Goal: Transaction & Acquisition: Purchase product/service

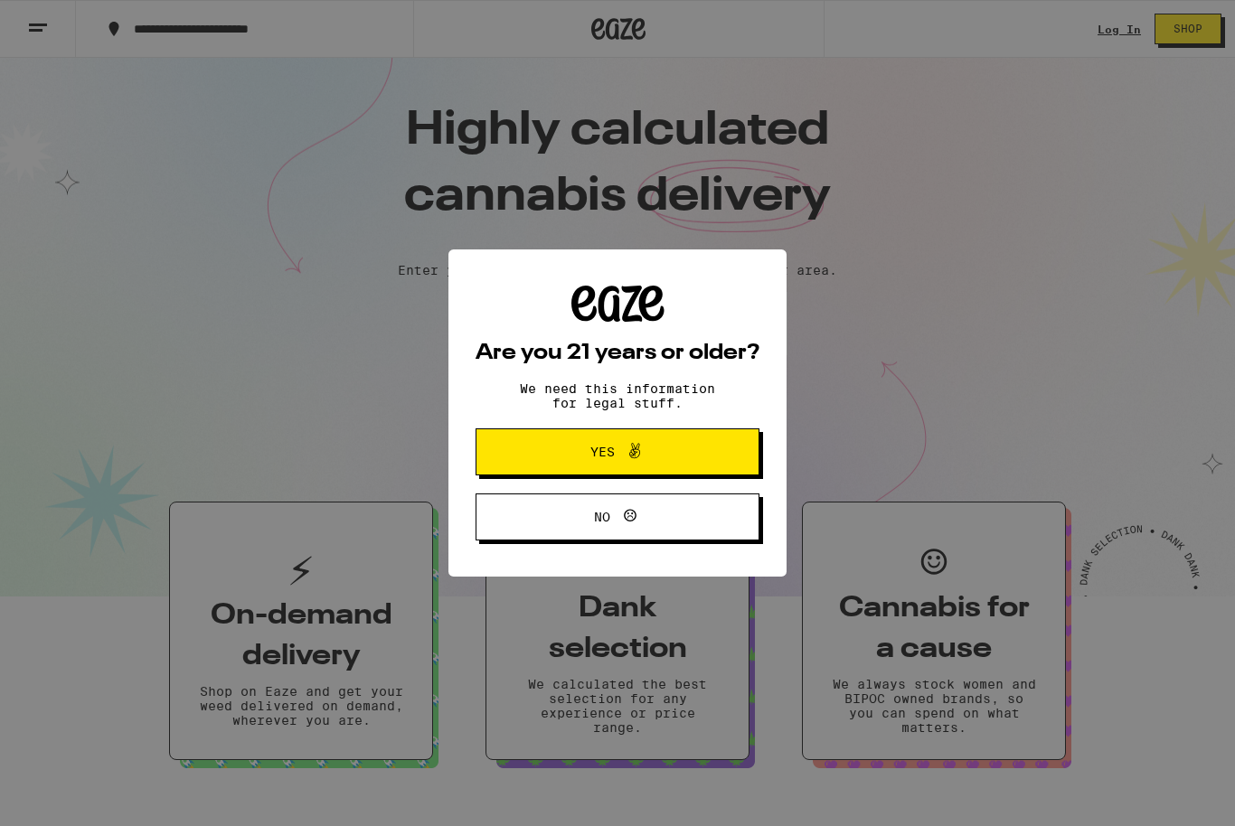
click at [692, 453] on button "Yes" at bounding box center [617, 451] width 284 height 47
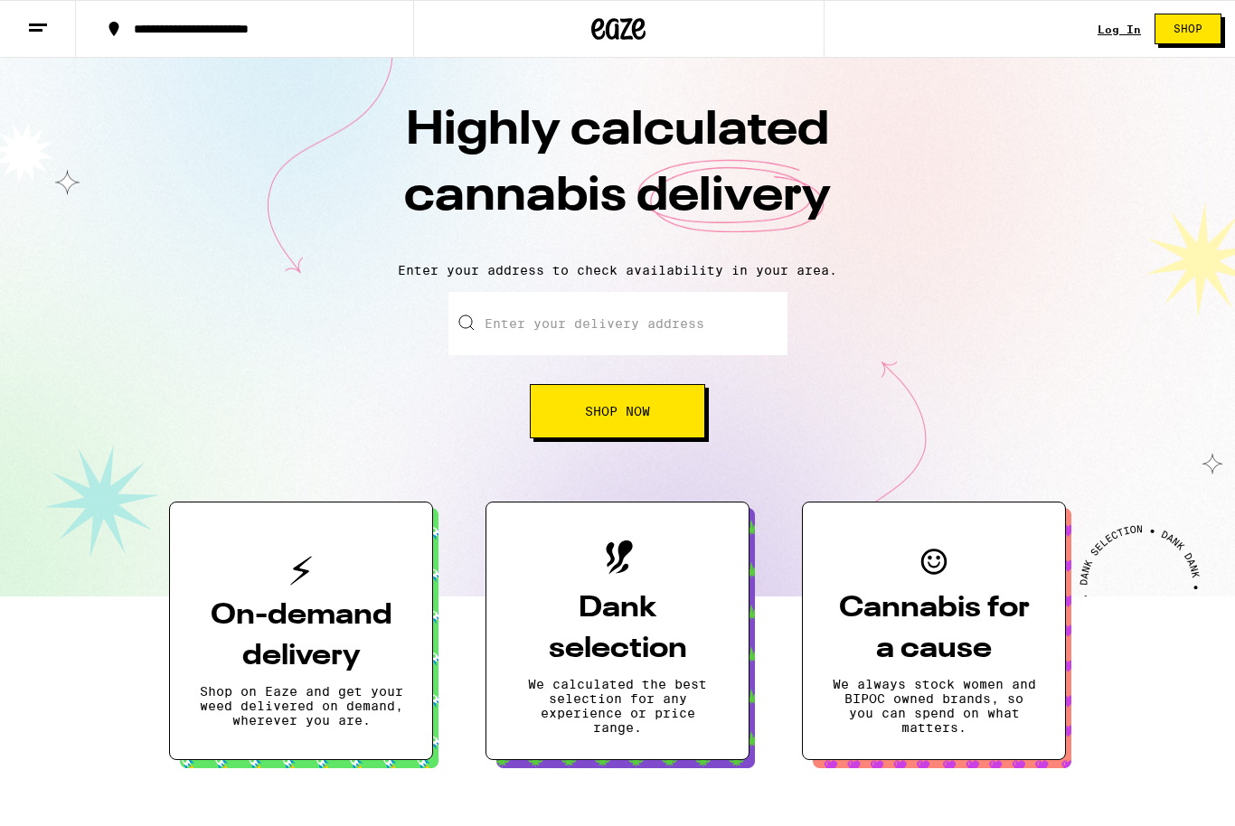
click at [1125, 24] on link "Log In" at bounding box center [1118, 30] width 43 height 12
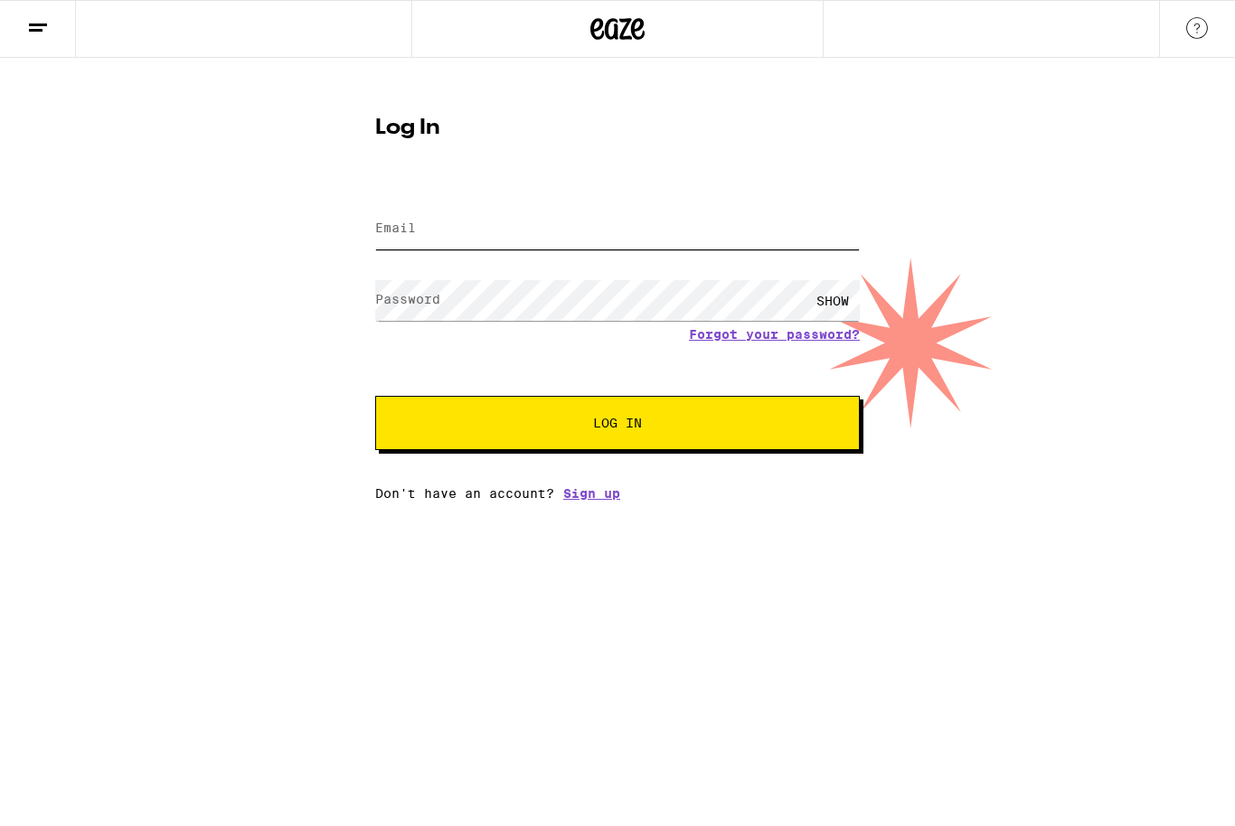
click at [618, 235] on input "Email" at bounding box center [617, 229] width 485 height 41
type input "eaze"
click at [617, 426] on button "Log In" at bounding box center [617, 423] width 485 height 54
click at [709, 427] on button "Log In" at bounding box center [617, 423] width 485 height 54
type input "[EMAIL_ADDRESS][DOMAIN_NAME]"
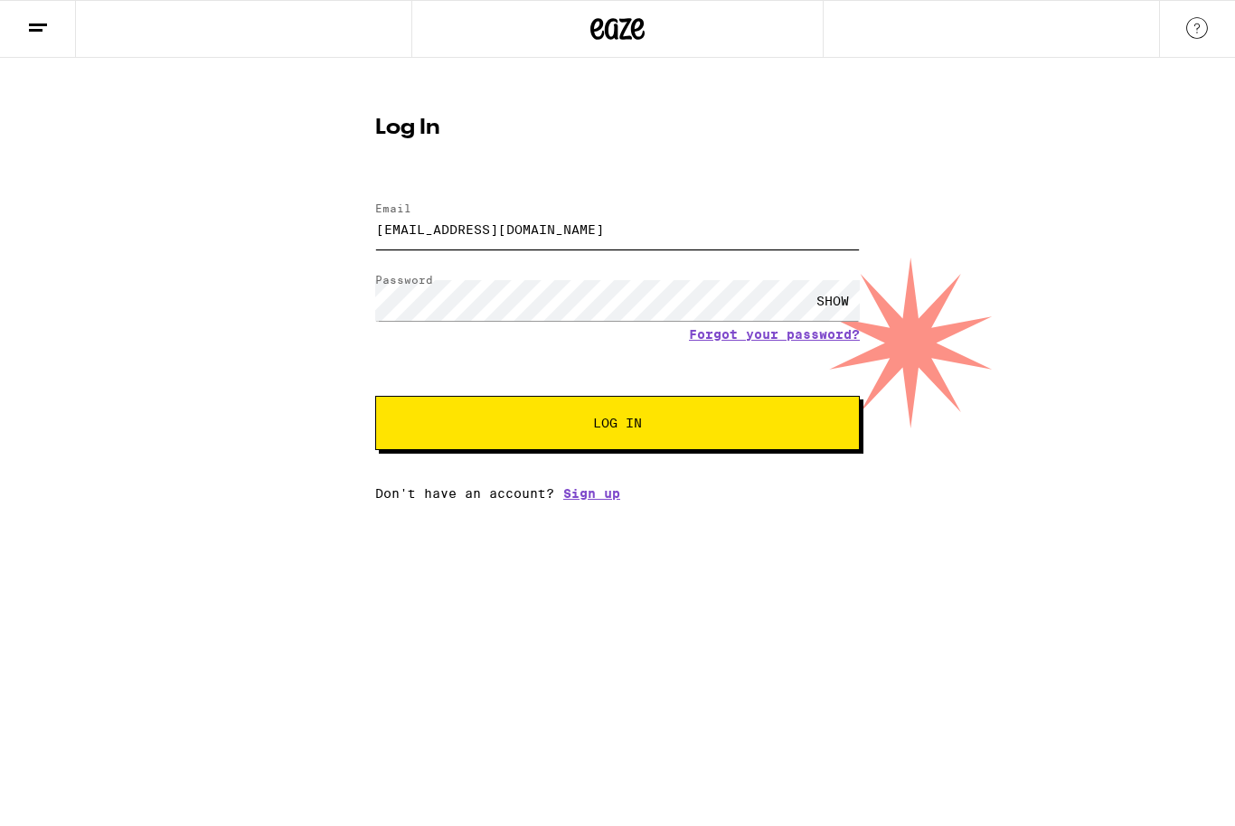
click at [617, 426] on button "Log In" at bounding box center [617, 423] width 485 height 54
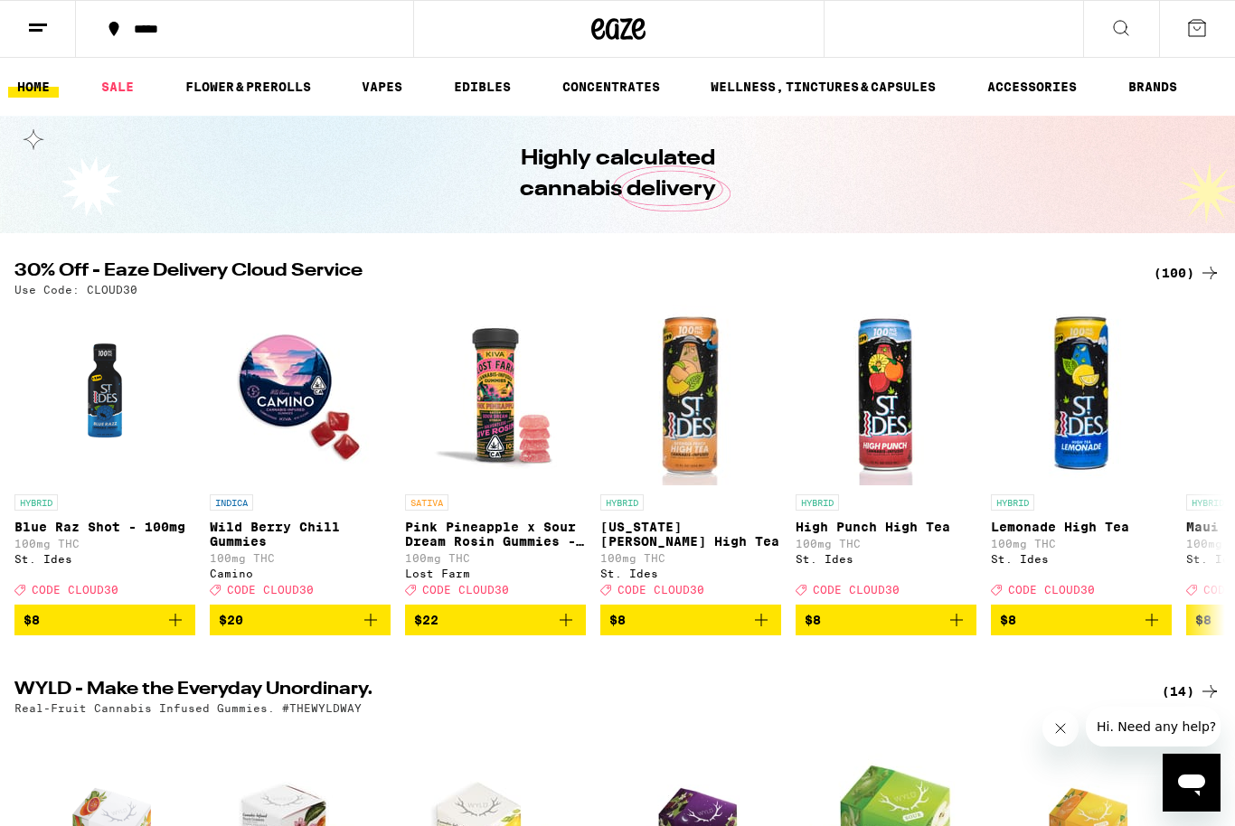
click at [1199, 31] on icon at bounding box center [1197, 28] width 22 height 22
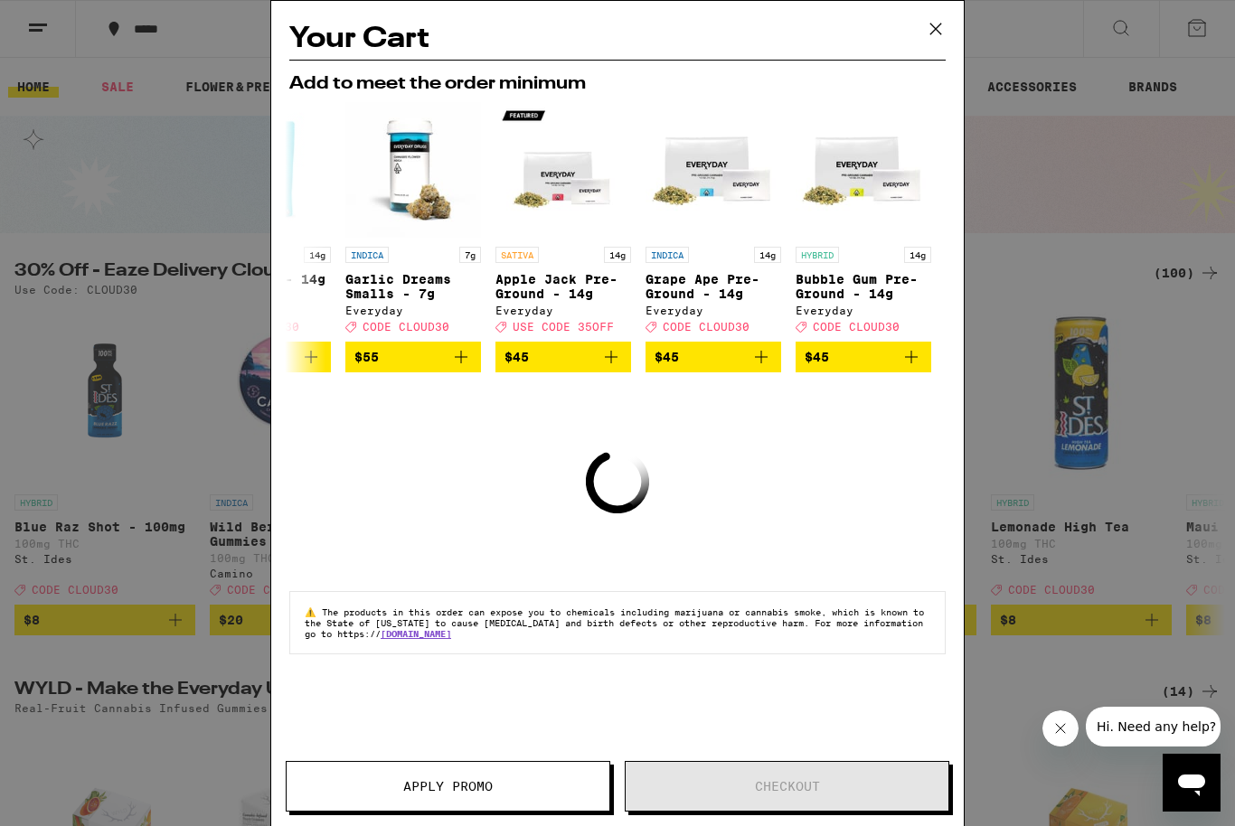
scroll to position [0, 844]
click at [946, 33] on icon at bounding box center [935, 28] width 27 height 27
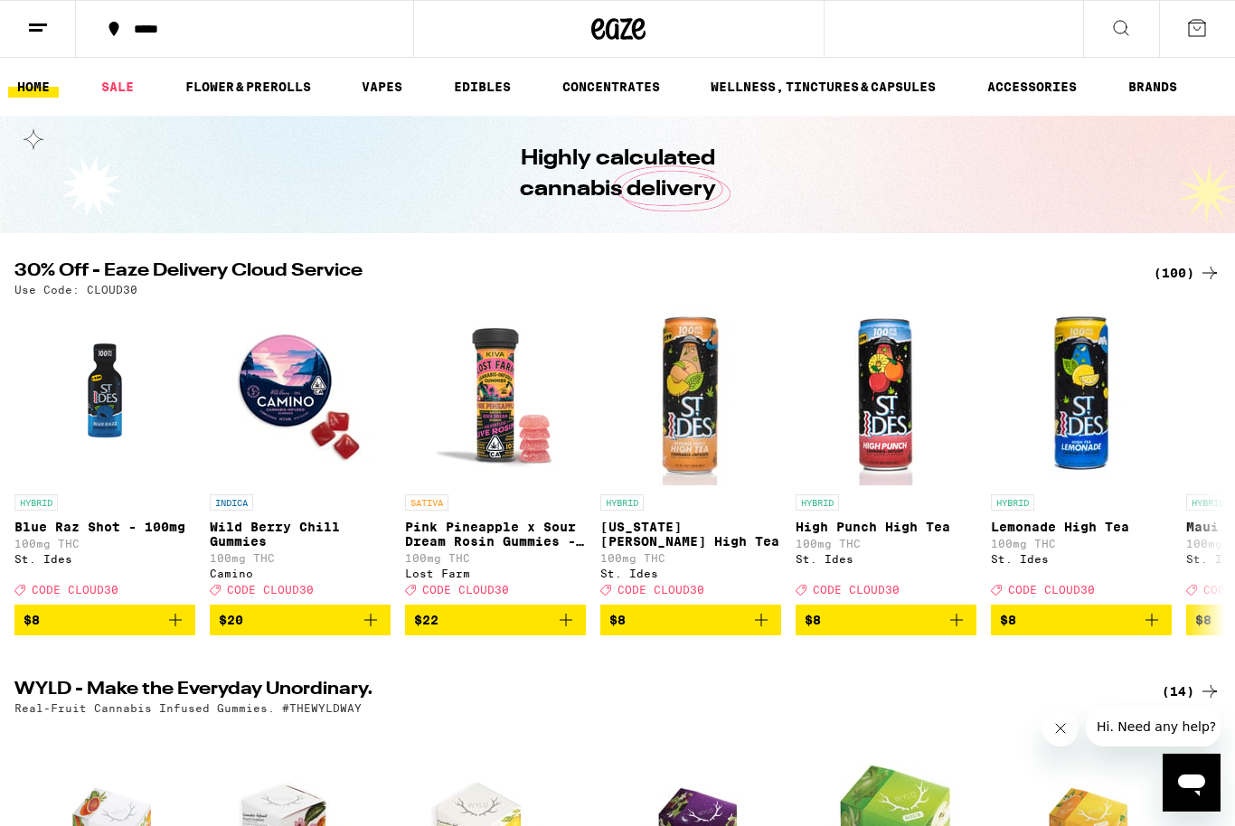
click at [42, 17] on icon at bounding box center [38, 28] width 22 height 22
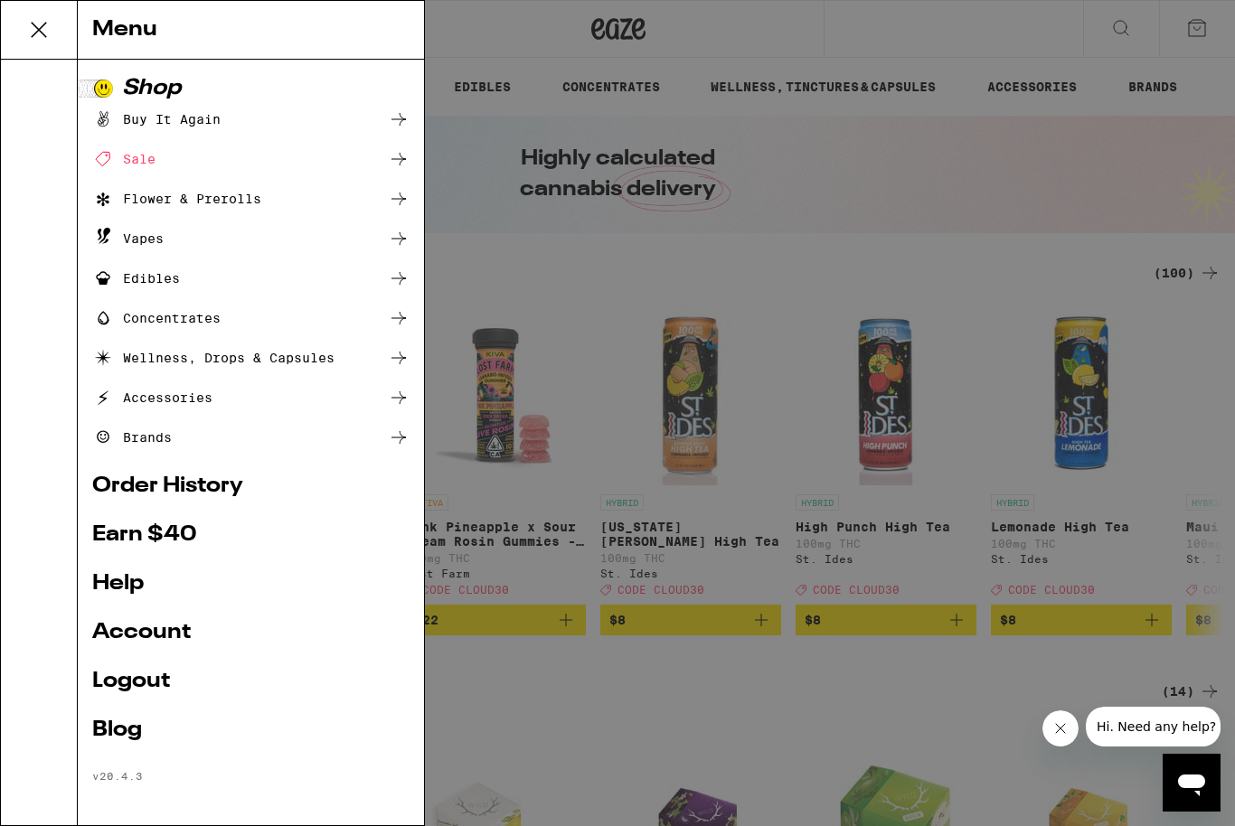
click at [142, 114] on div "Buy It Again" at bounding box center [156, 119] width 128 height 22
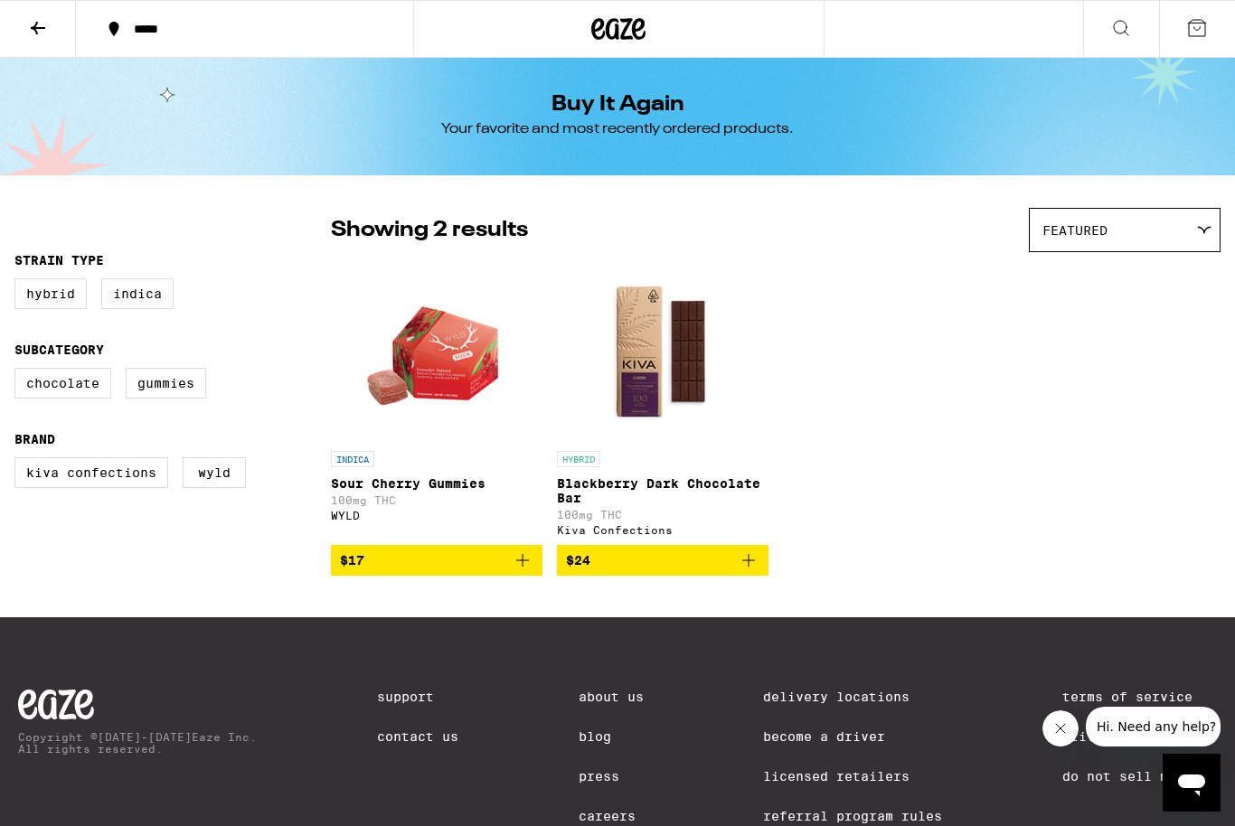
click at [530, 569] on icon "Add to bag" at bounding box center [523, 561] width 22 height 22
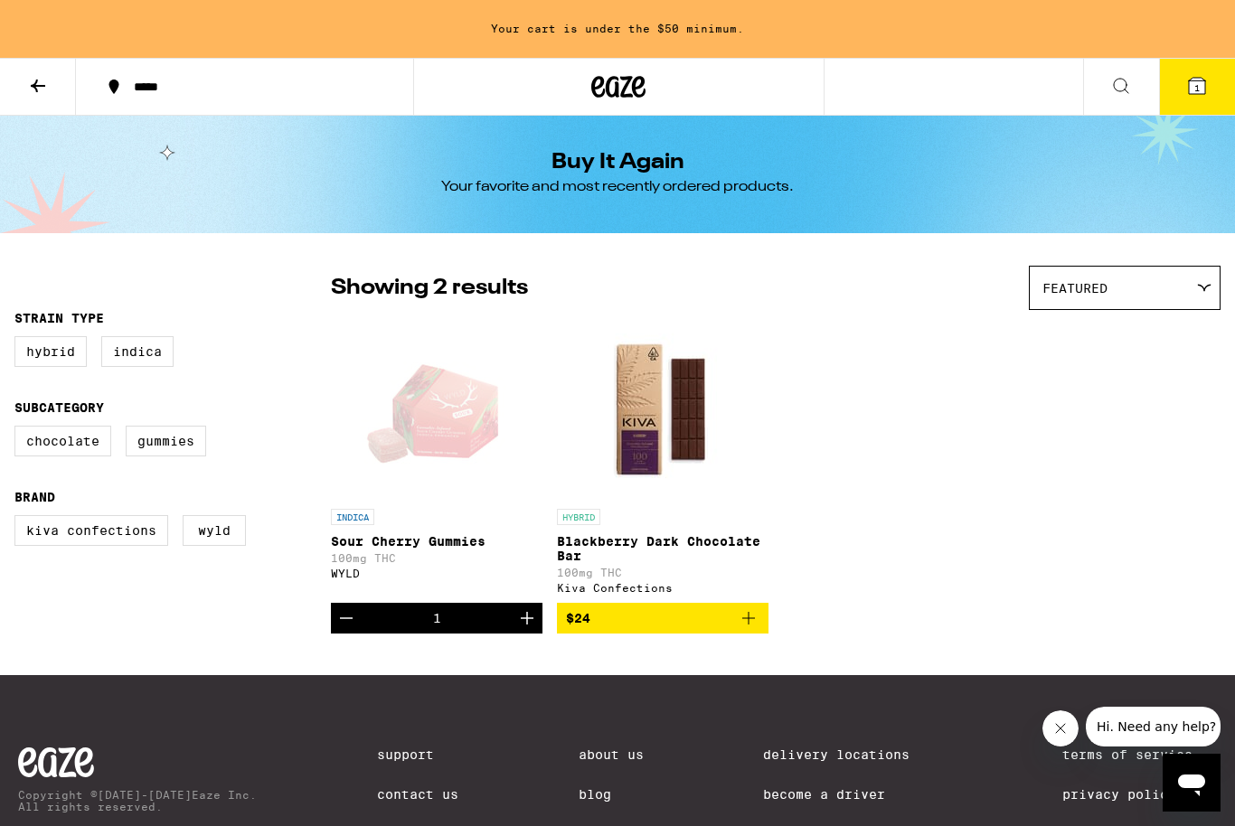
click at [527, 625] on icon "Increment" at bounding box center [527, 618] width 13 height 13
click at [535, 629] on icon "Increment" at bounding box center [527, 618] width 22 height 22
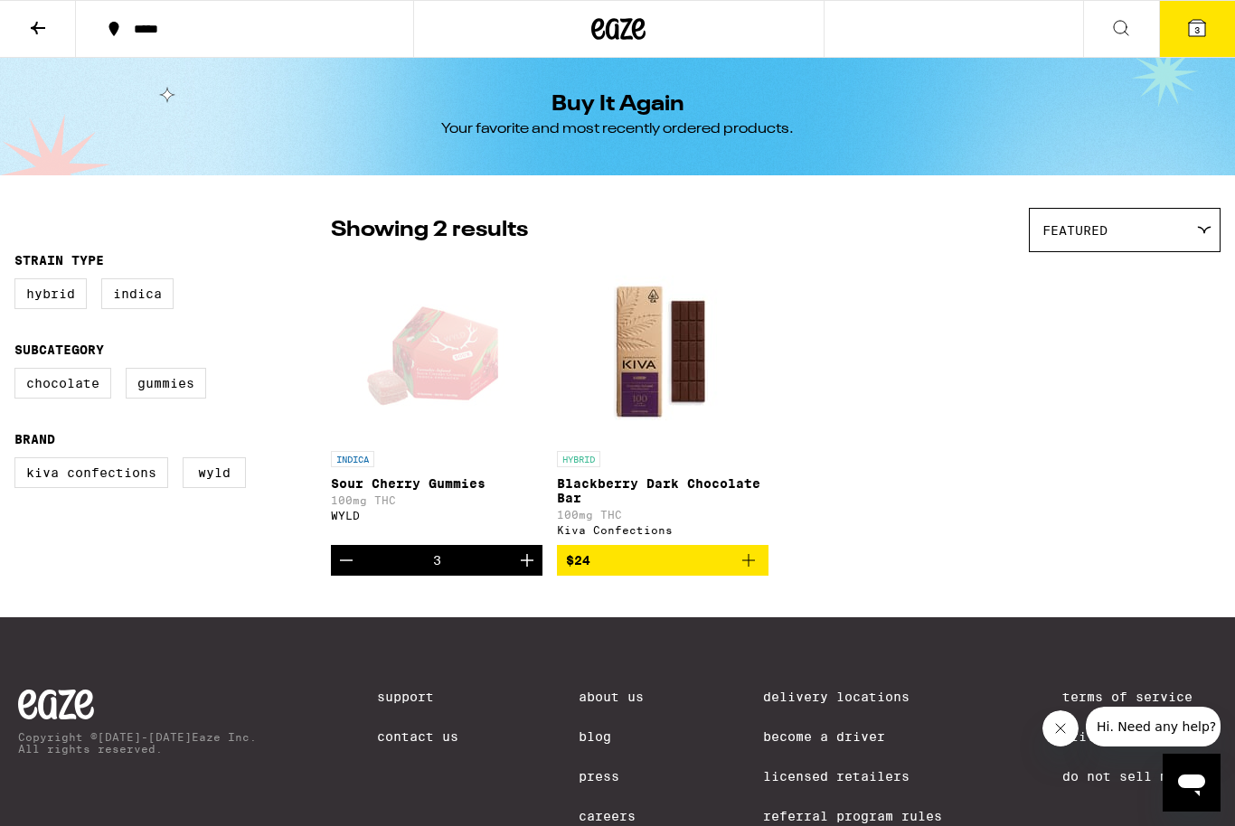
click at [1209, 32] on button "3" at bounding box center [1197, 29] width 76 height 56
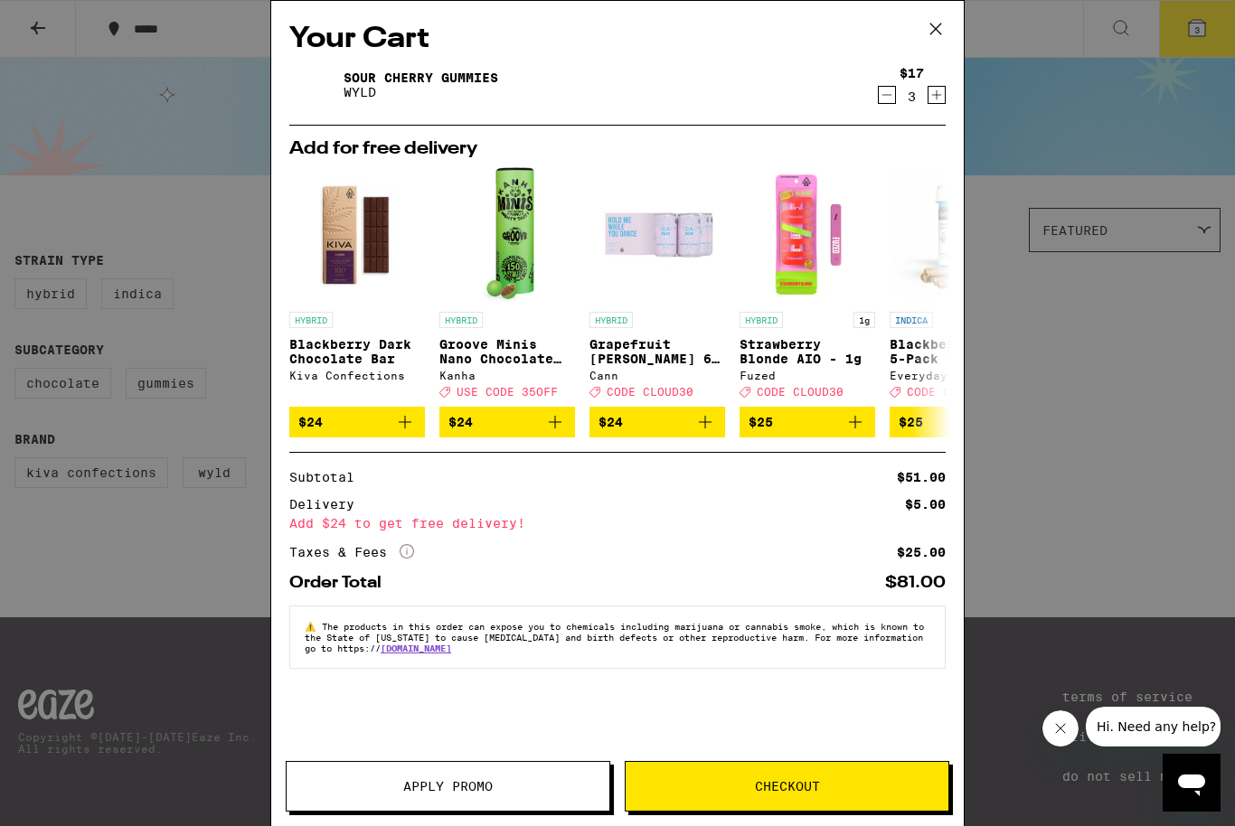
click at [944, 26] on icon at bounding box center [935, 28] width 27 height 27
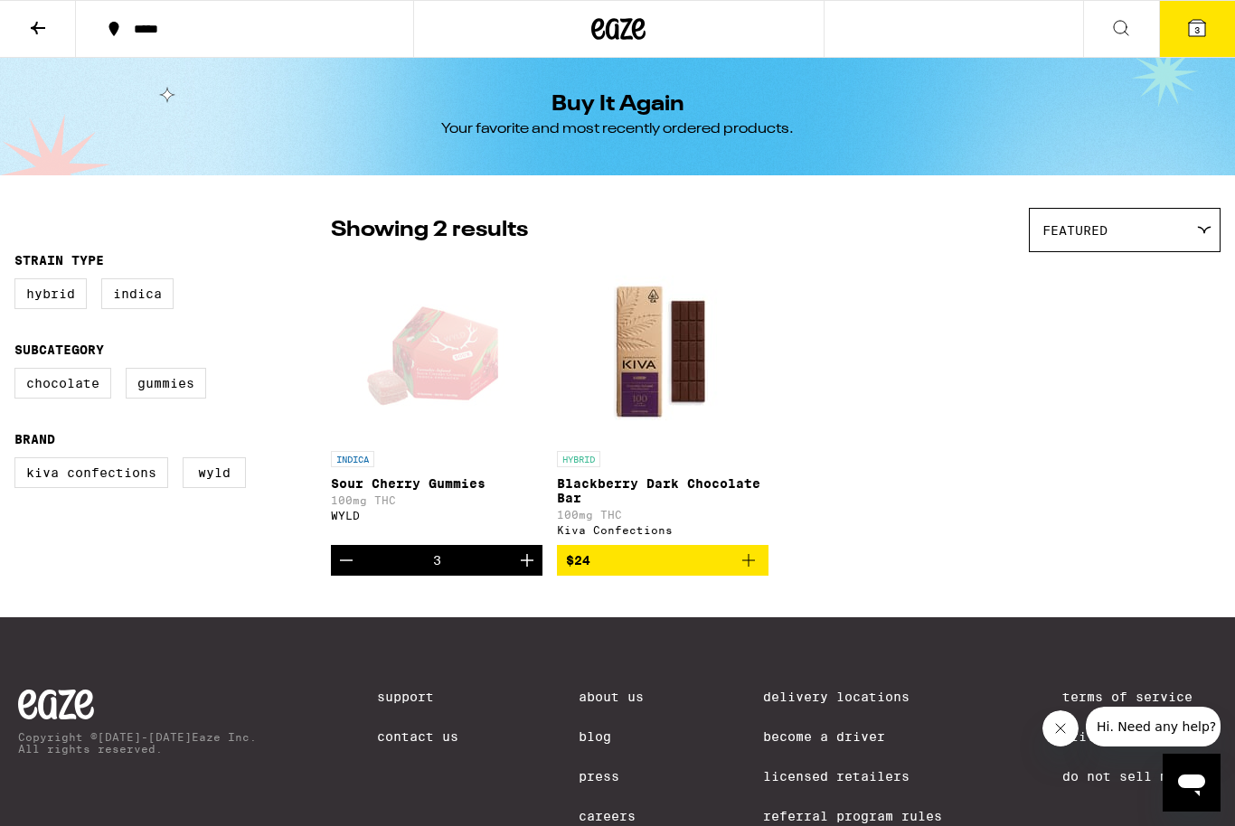
click at [678, 381] on img "Open page for Blackberry Dark Chocolate Bar from Kiva Confections" at bounding box center [662, 351] width 181 height 181
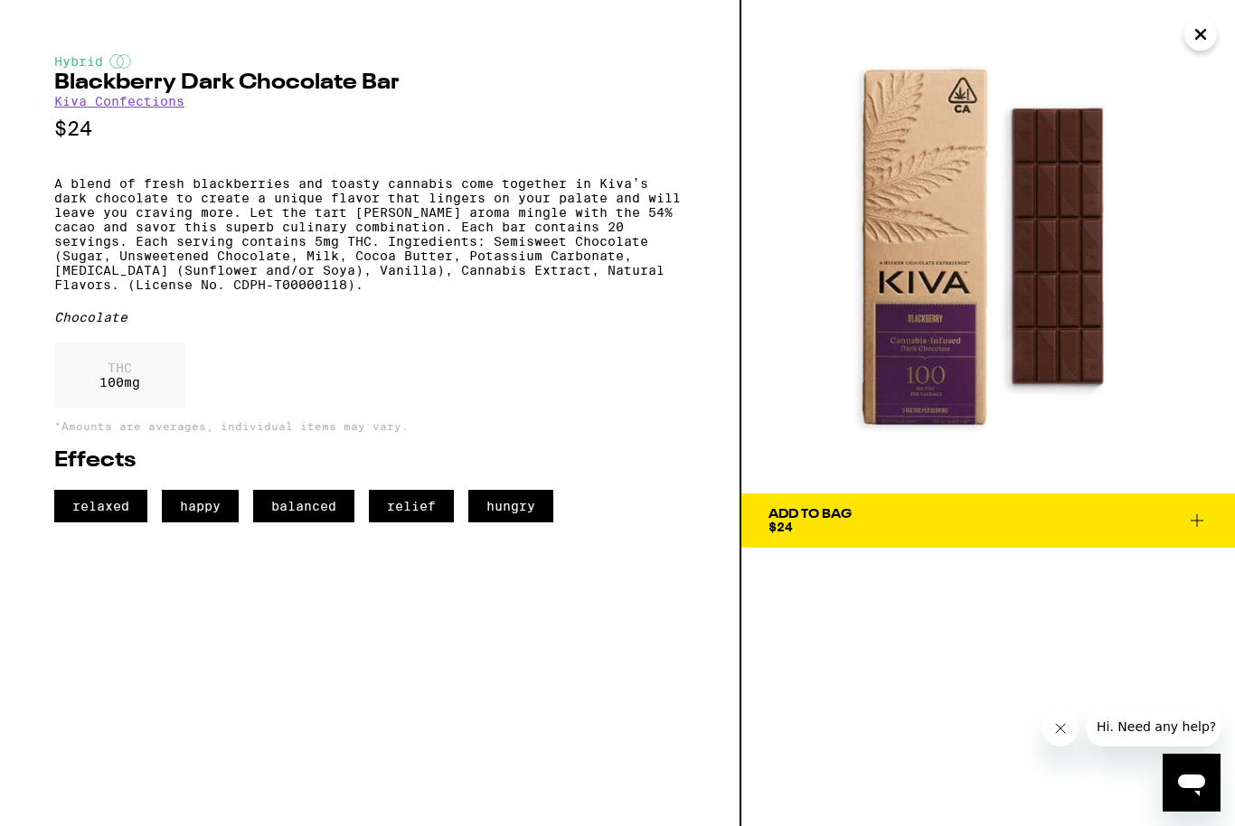
click at [1073, 522] on span "Add To Bag $24" at bounding box center [987, 520] width 439 height 25
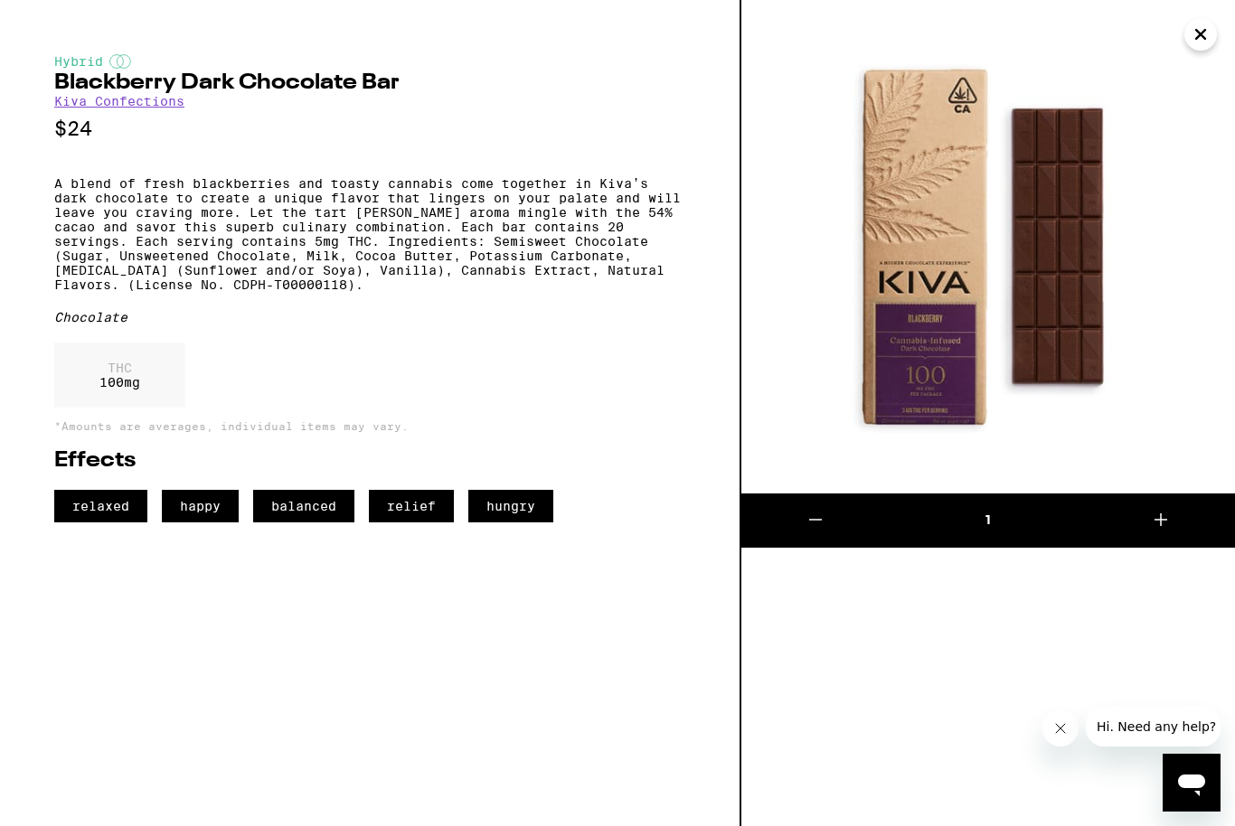
click at [1138, 610] on div "1" at bounding box center [988, 413] width 494 height 826
click at [1063, 330] on img at bounding box center [988, 247] width 494 height 494
click at [1172, 521] on icon at bounding box center [1161, 520] width 22 height 22
click at [815, 524] on icon at bounding box center [816, 520] width 22 height 22
click at [1106, 625] on div "1" at bounding box center [988, 413] width 494 height 826
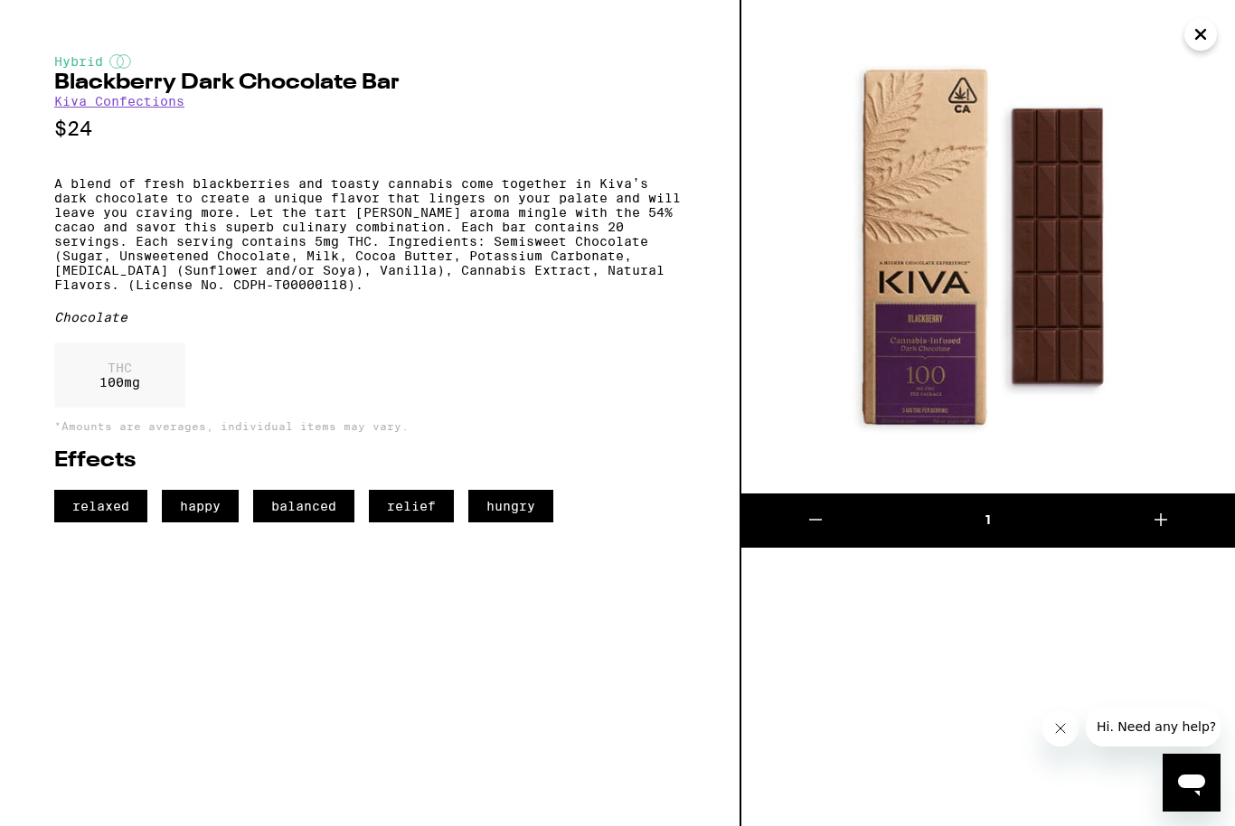
click at [153, 106] on link "Kiva Confections" at bounding box center [119, 101] width 130 height 14
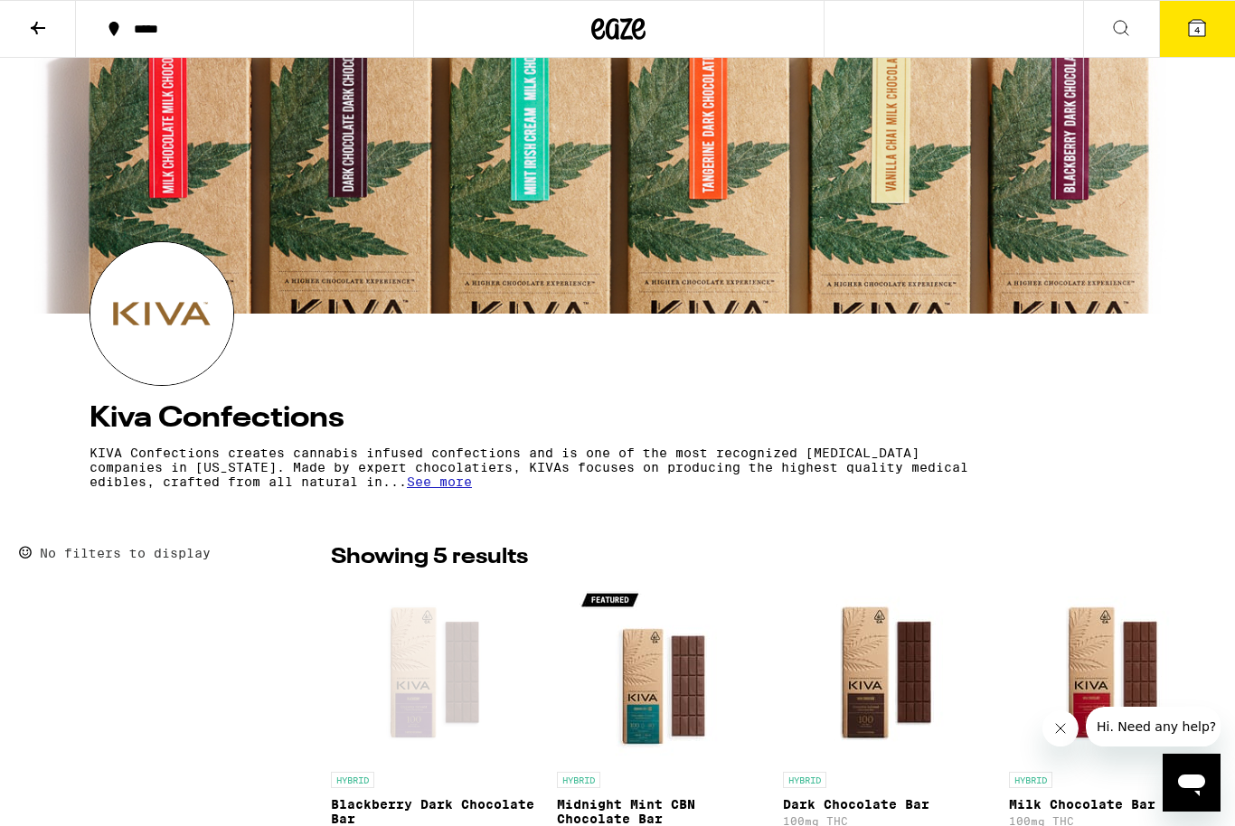
click at [1194, 32] on span "4" at bounding box center [1196, 29] width 5 height 11
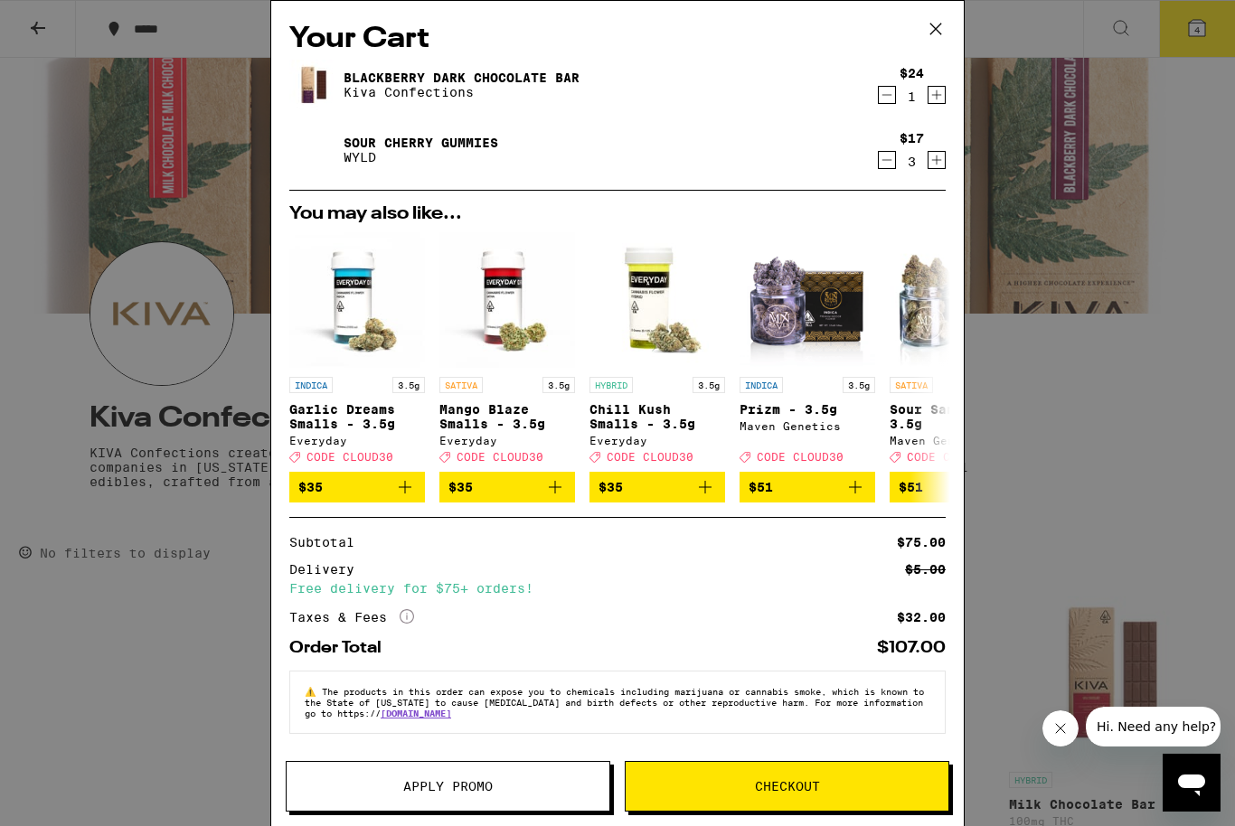
scroll to position [16, 0]
click at [796, 795] on button "Checkout" at bounding box center [787, 786] width 325 height 51
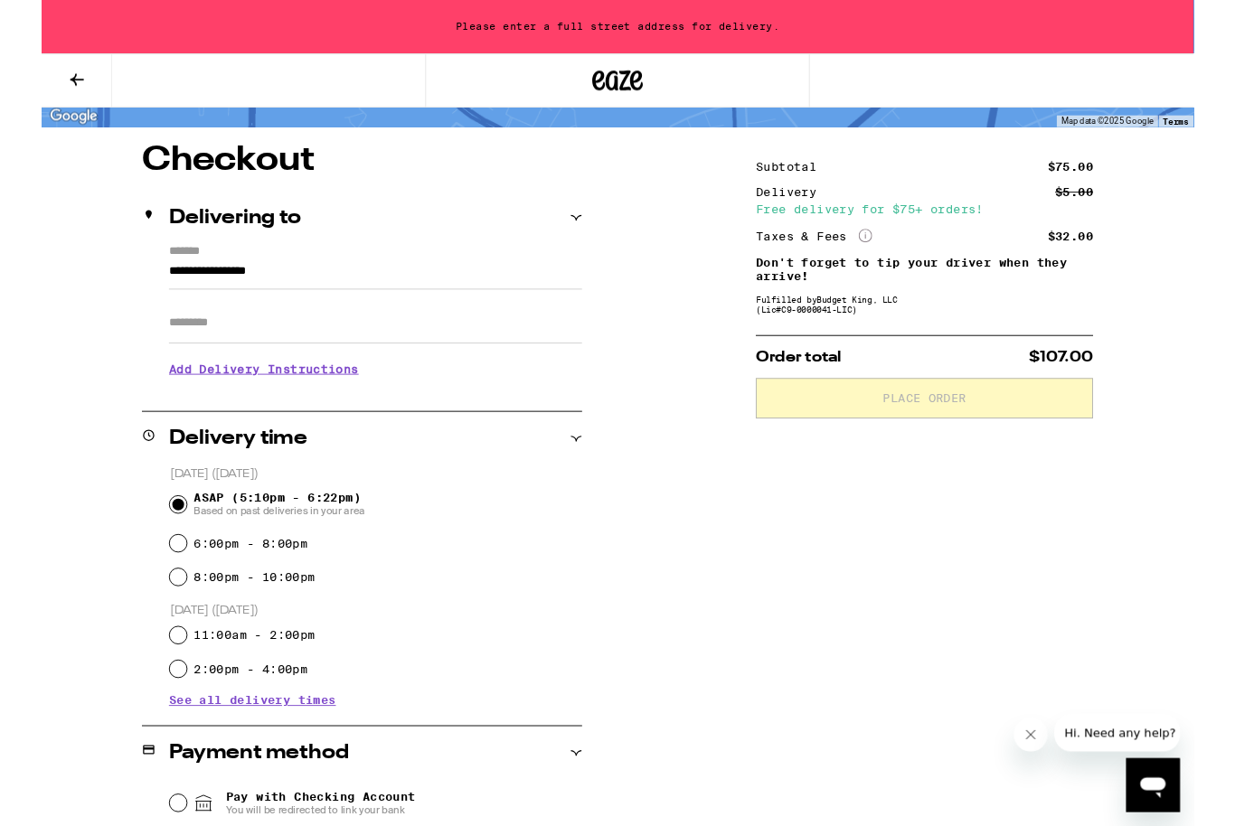
scroll to position [139, 0]
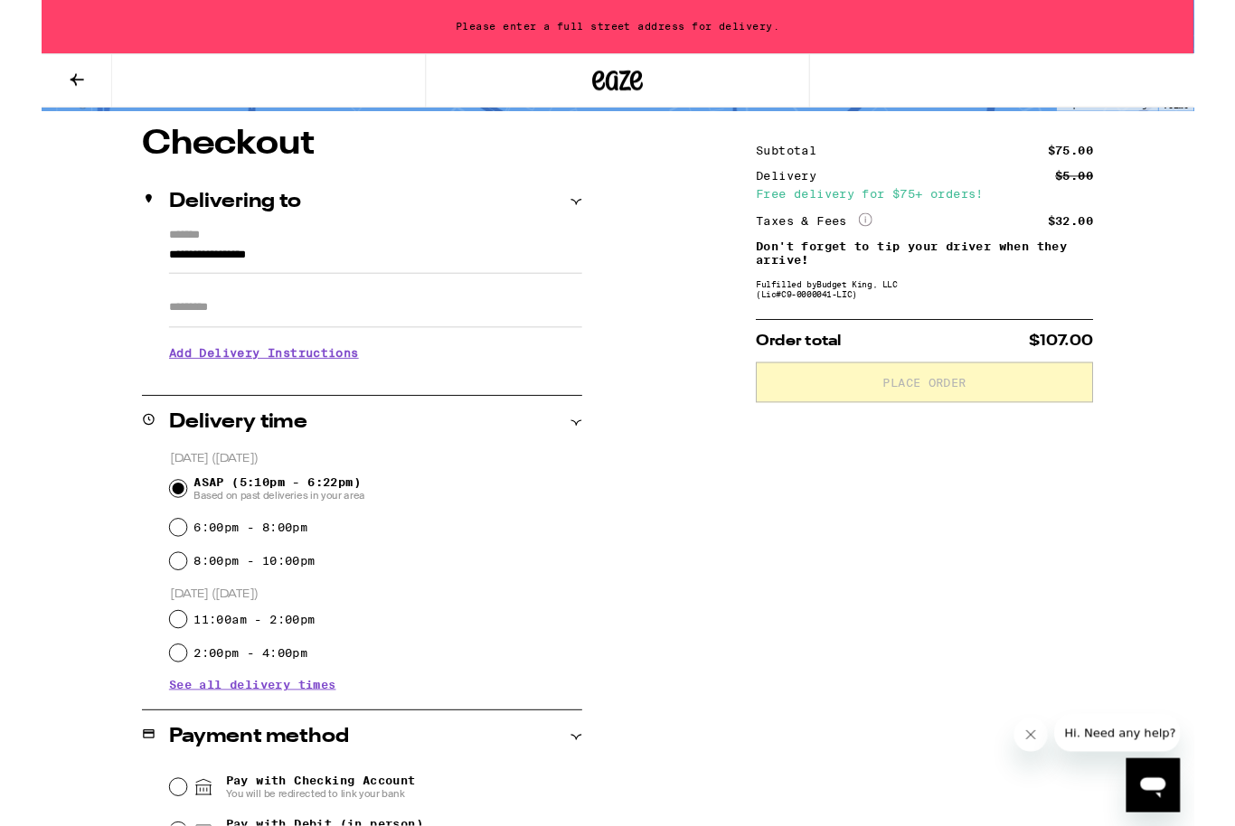
click at [142, 565] on input "6:00pm - 8:00pm" at bounding box center [146, 566] width 18 height 18
radio input "true"
click at [140, 673] on input "11:00am - 2:00pm" at bounding box center [146, 663] width 18 height 18
radio input "true"
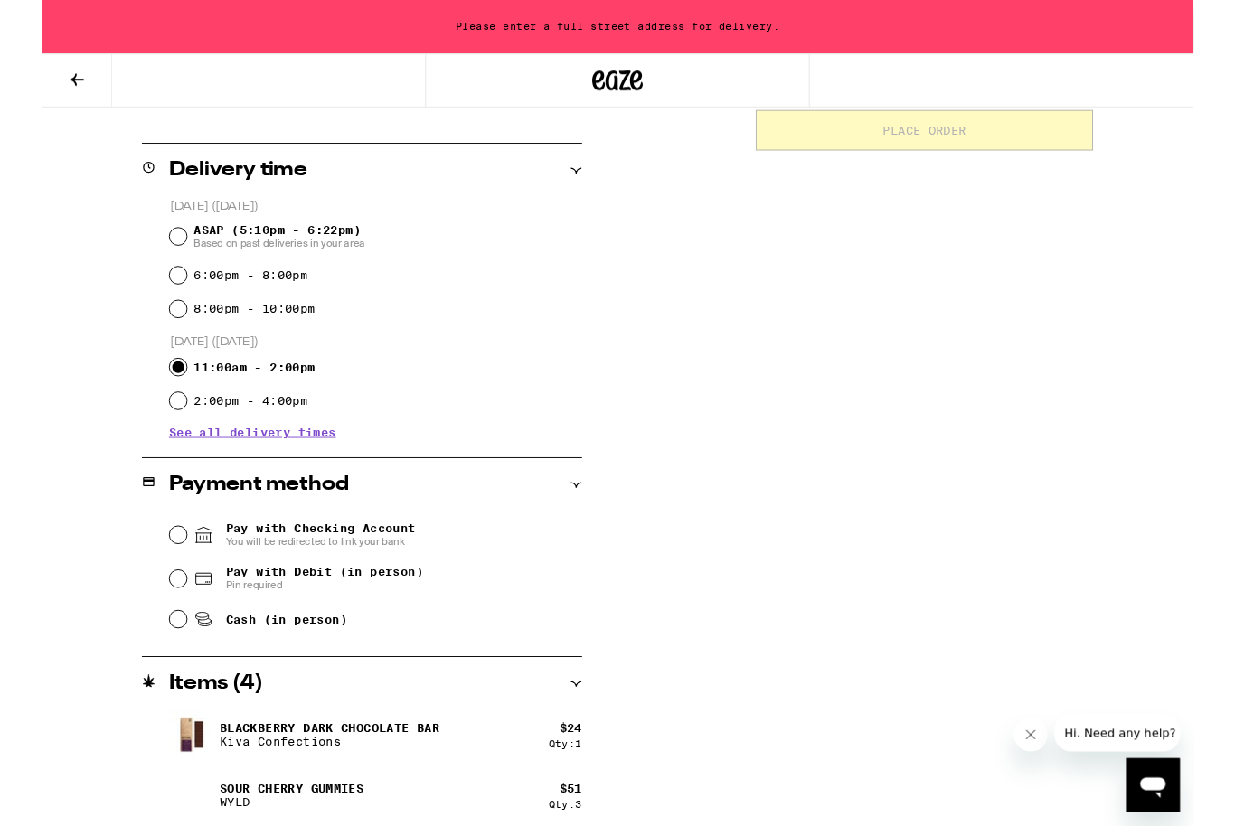
scroll to position [418, 0]
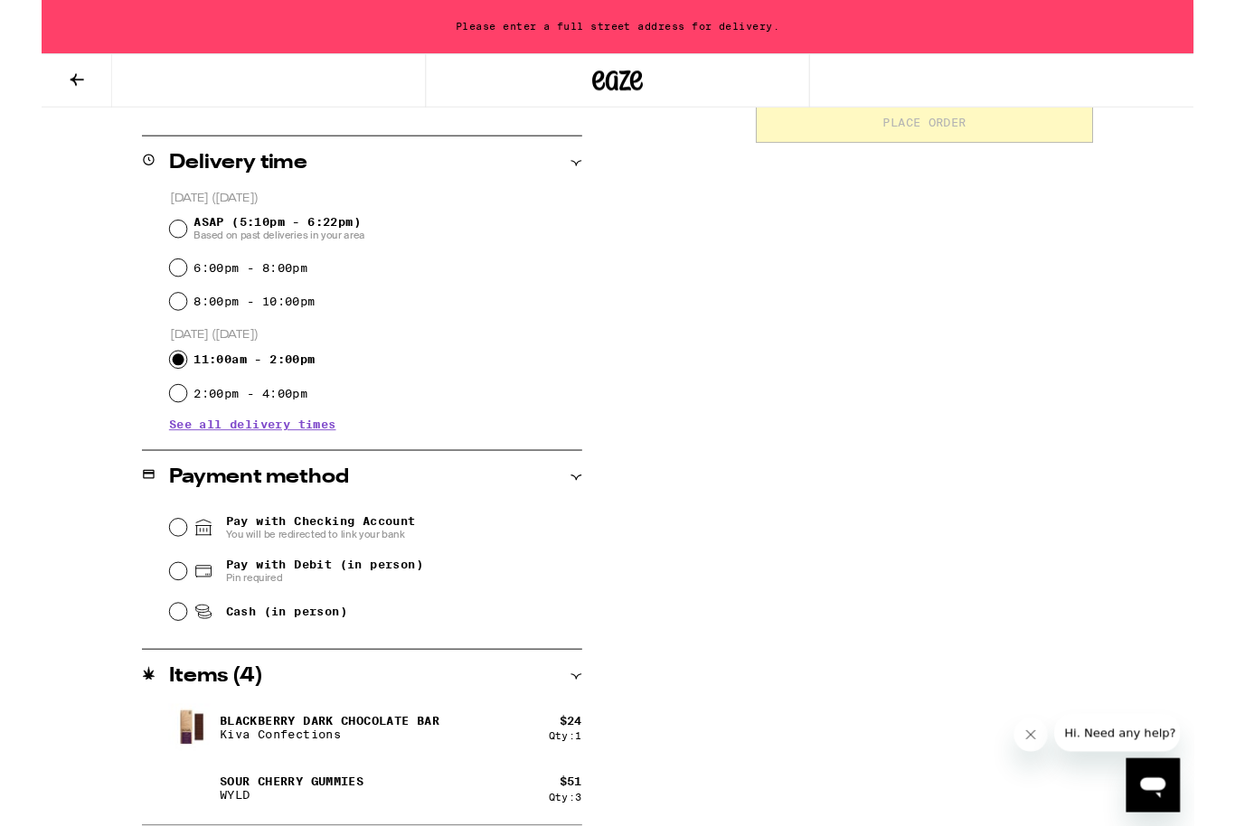
click at [138, 617] on input "Pay with Debit (in person) Pin required" at bounding box center [146, 613] width 18 height 18
radio input "true"
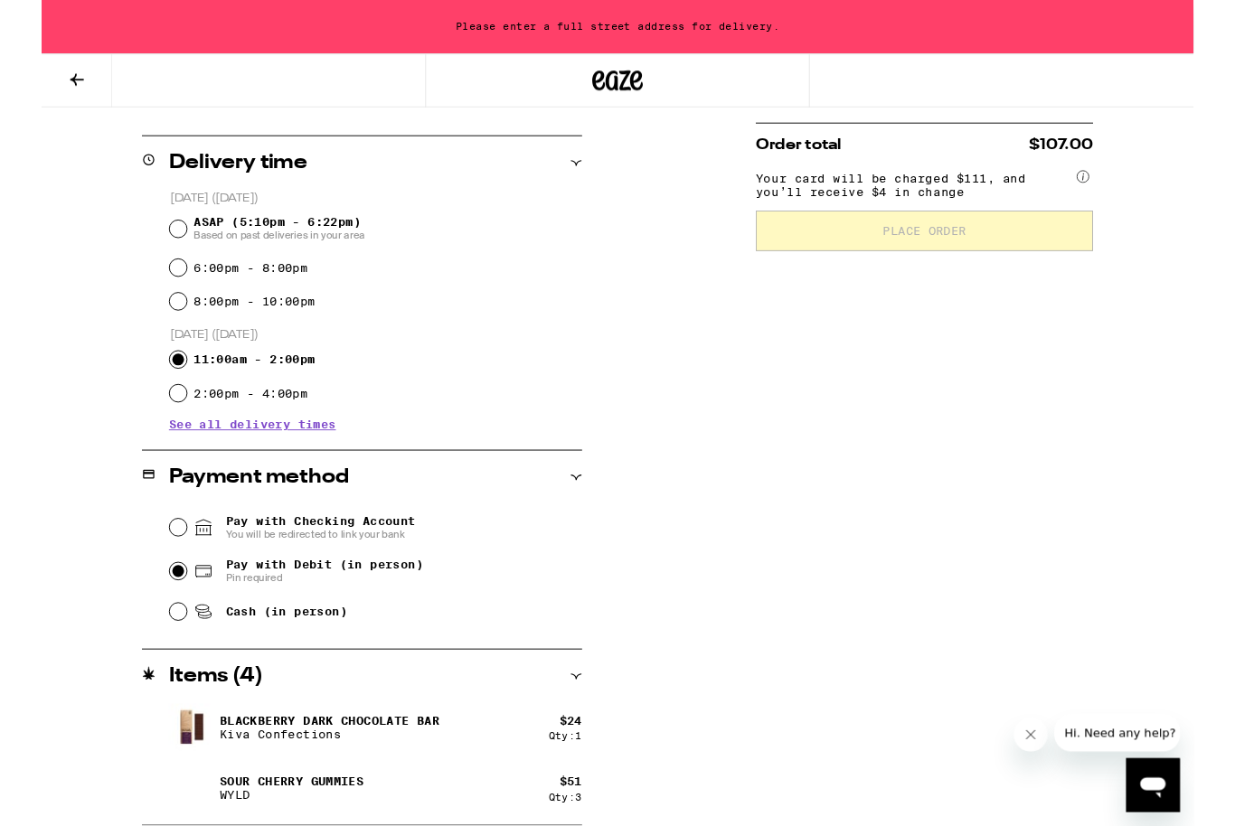
click at [187, 459] on span "See all delivery times" at bounding box center [225, 455] width 179 height 13
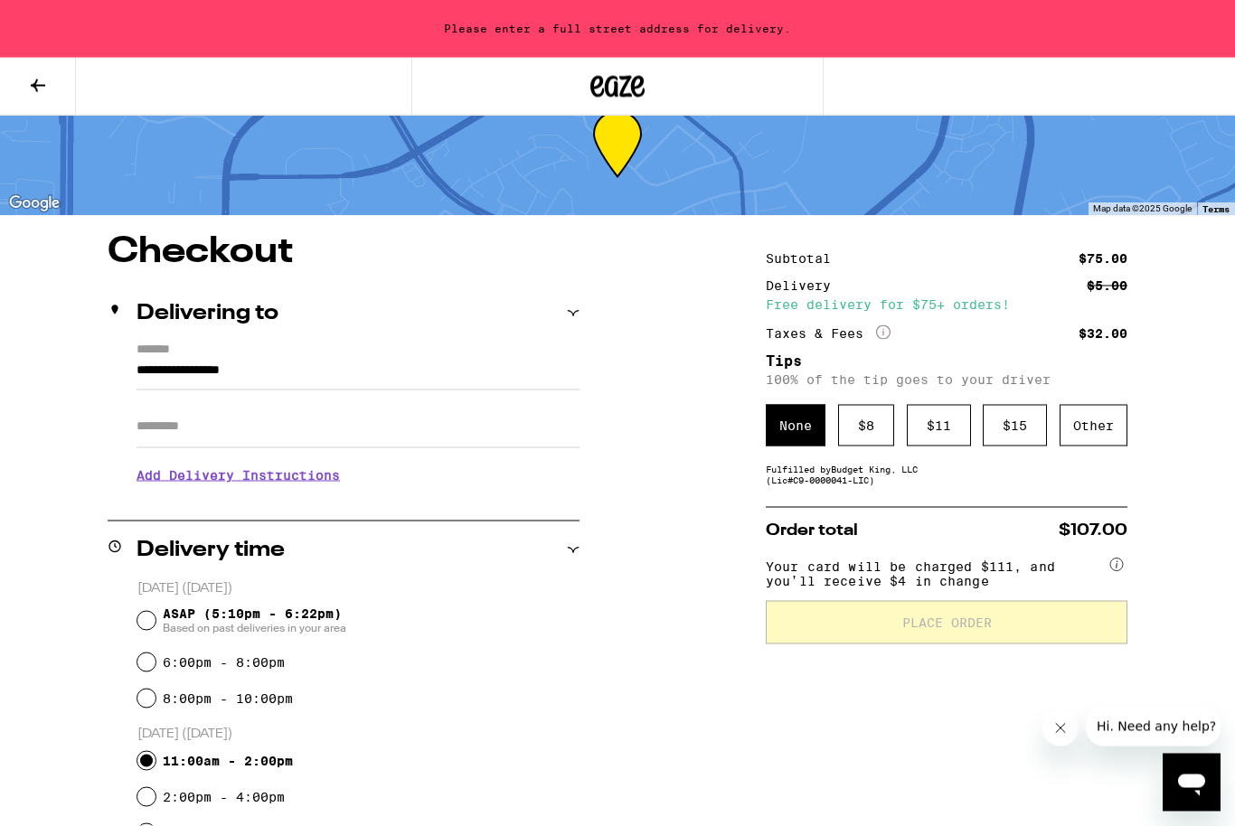
scroll to position [33, 0]
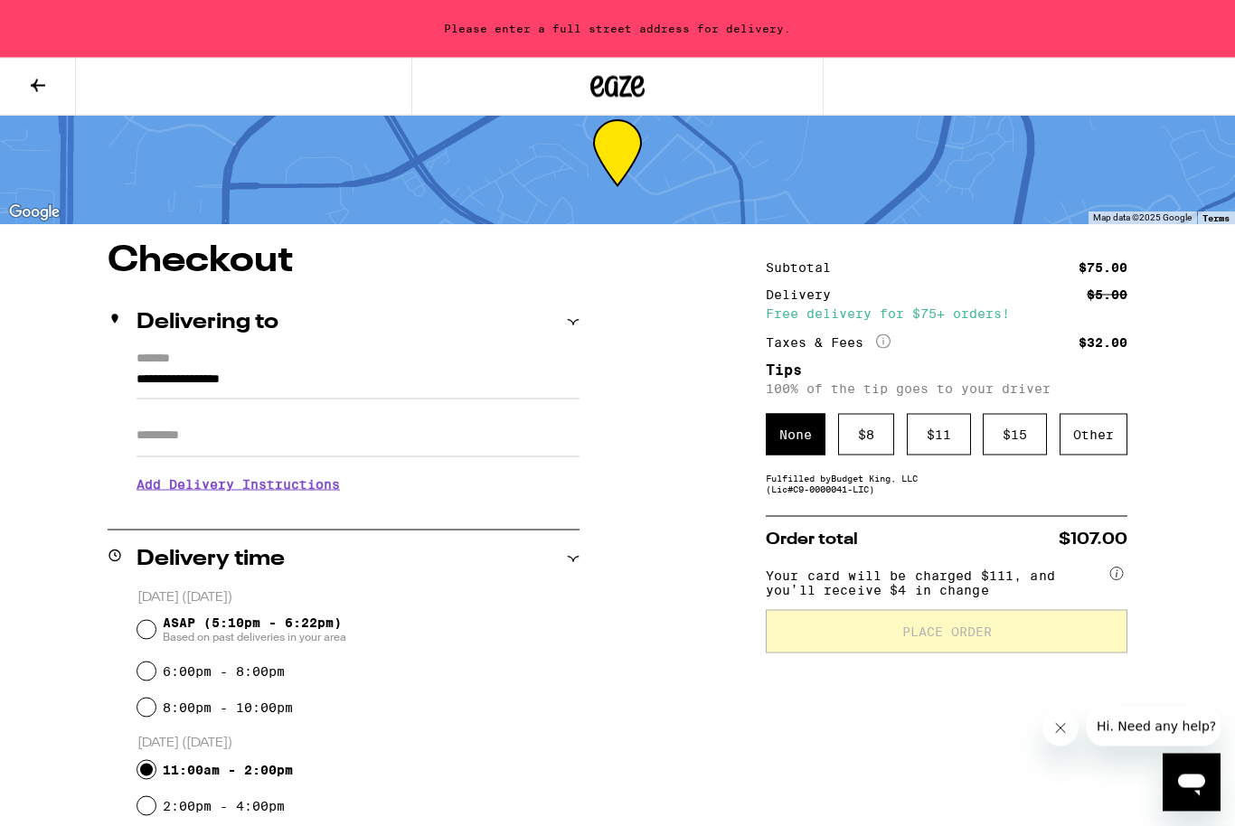
click at [869, 448] on div "$ 8" at bounding box center [866, 435] width 56 height 42
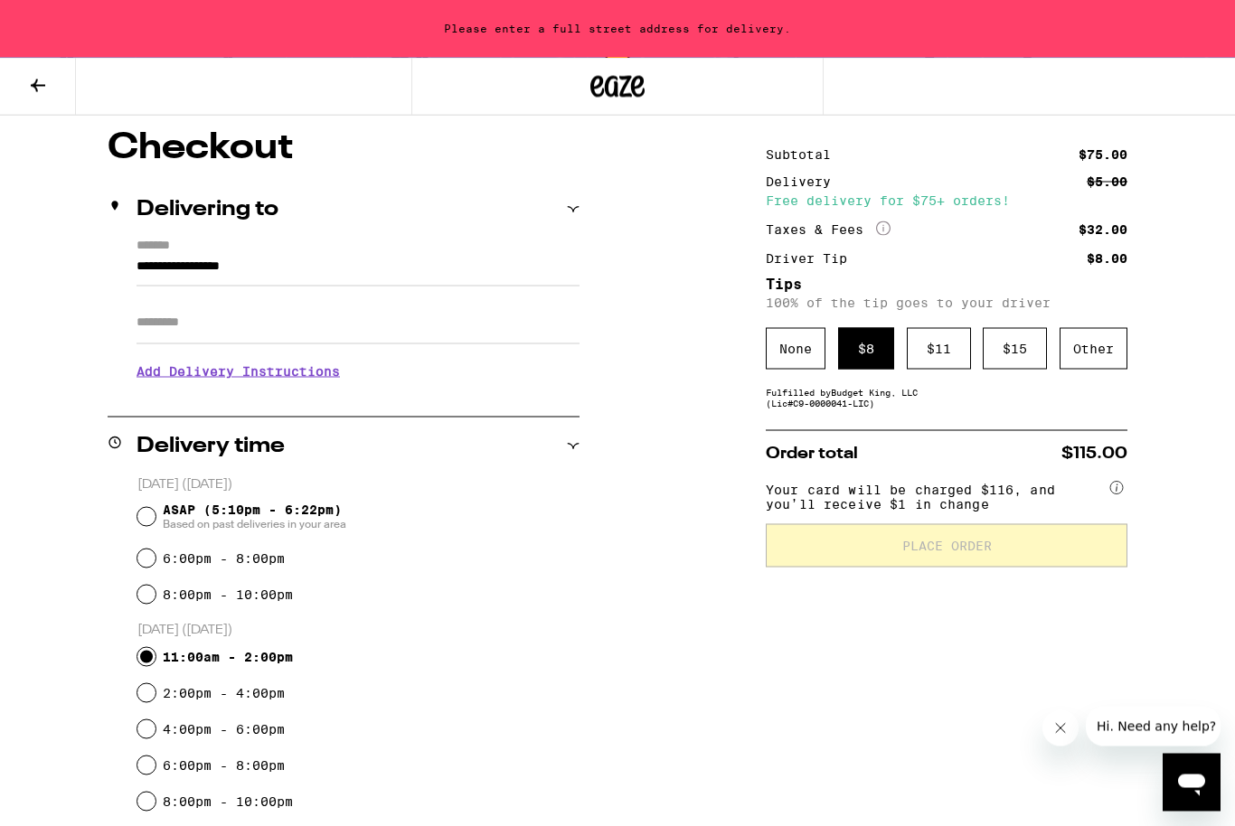
scroll to position [100, 0]
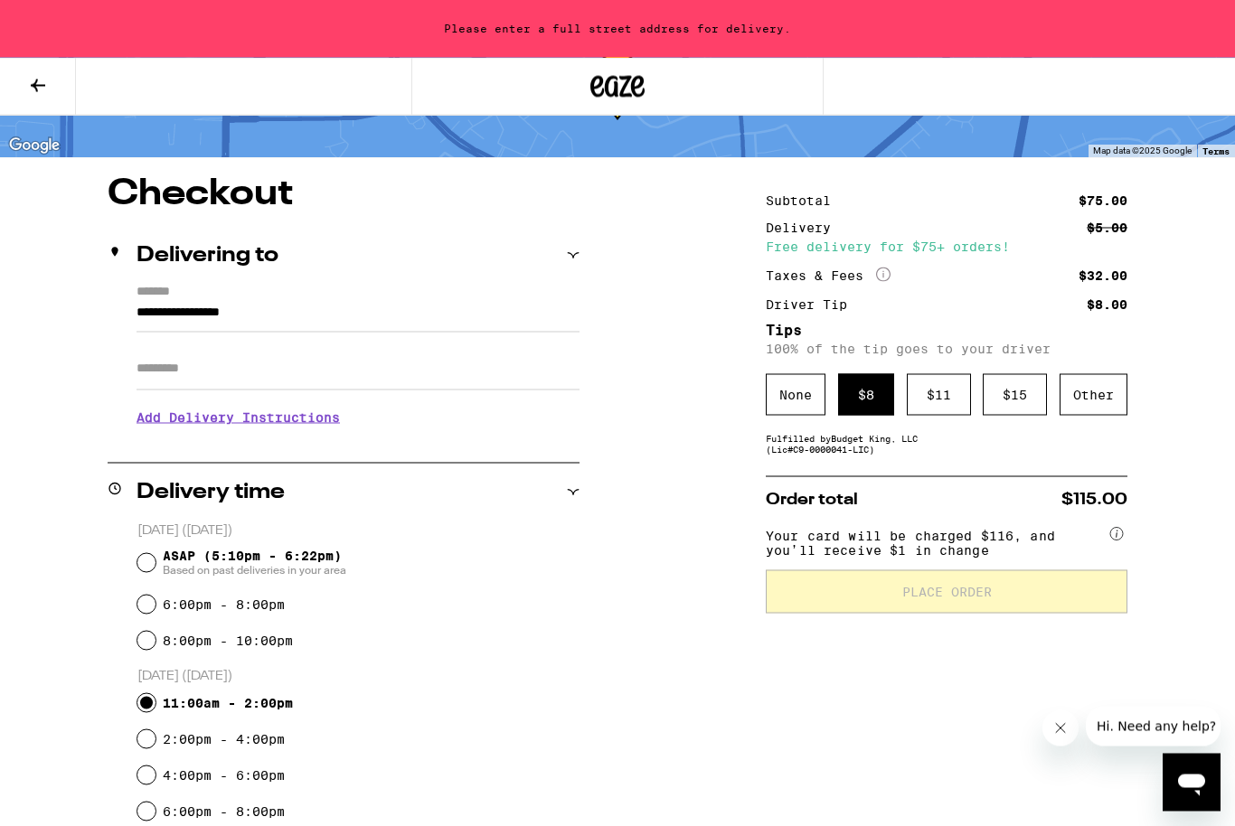
click at [867, 412] on div "$ 8" at bounding box center [866, 395] width 56 height 42
click at [1121, 541] on icon at bounding box center [1116, 534] width 14 height 14
click at [1120, 540] on icon at bounding box center [1116, 533] width 14 height 14
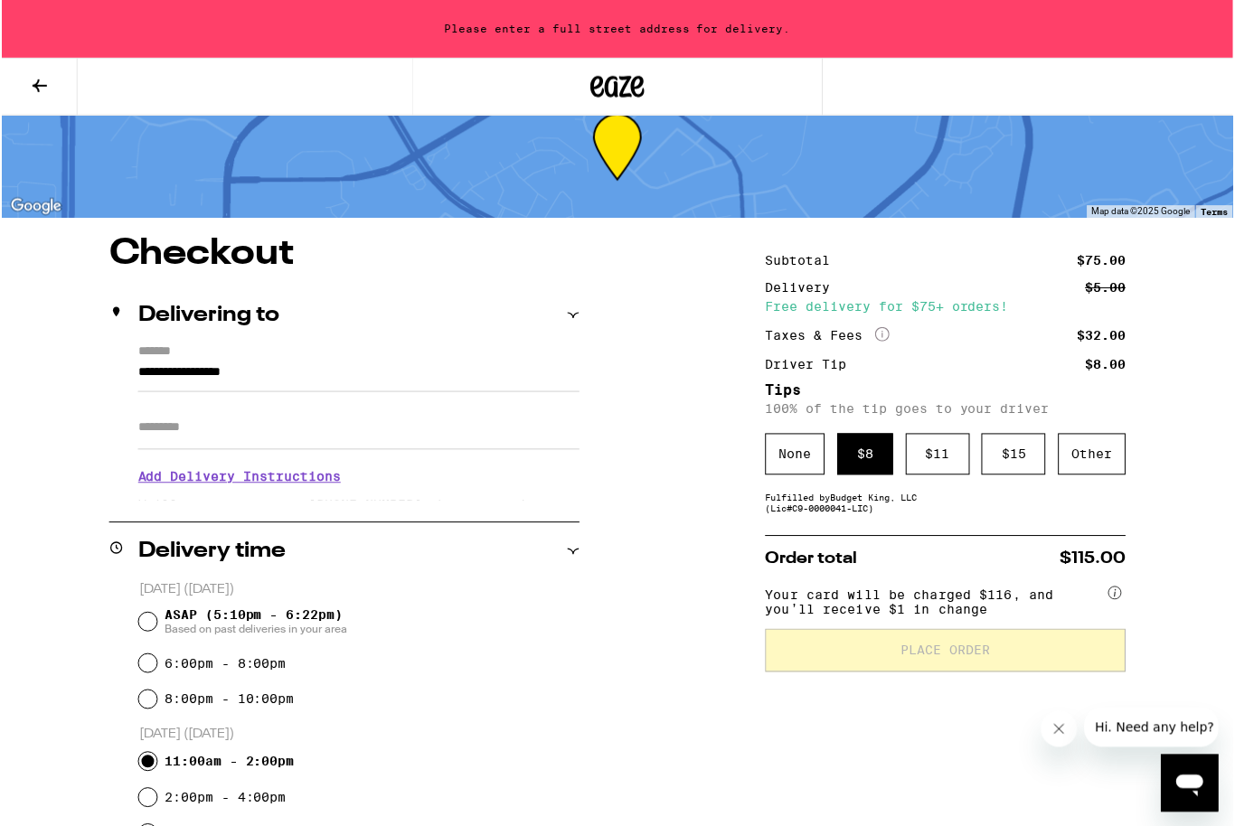
scroll to position [42, 0]
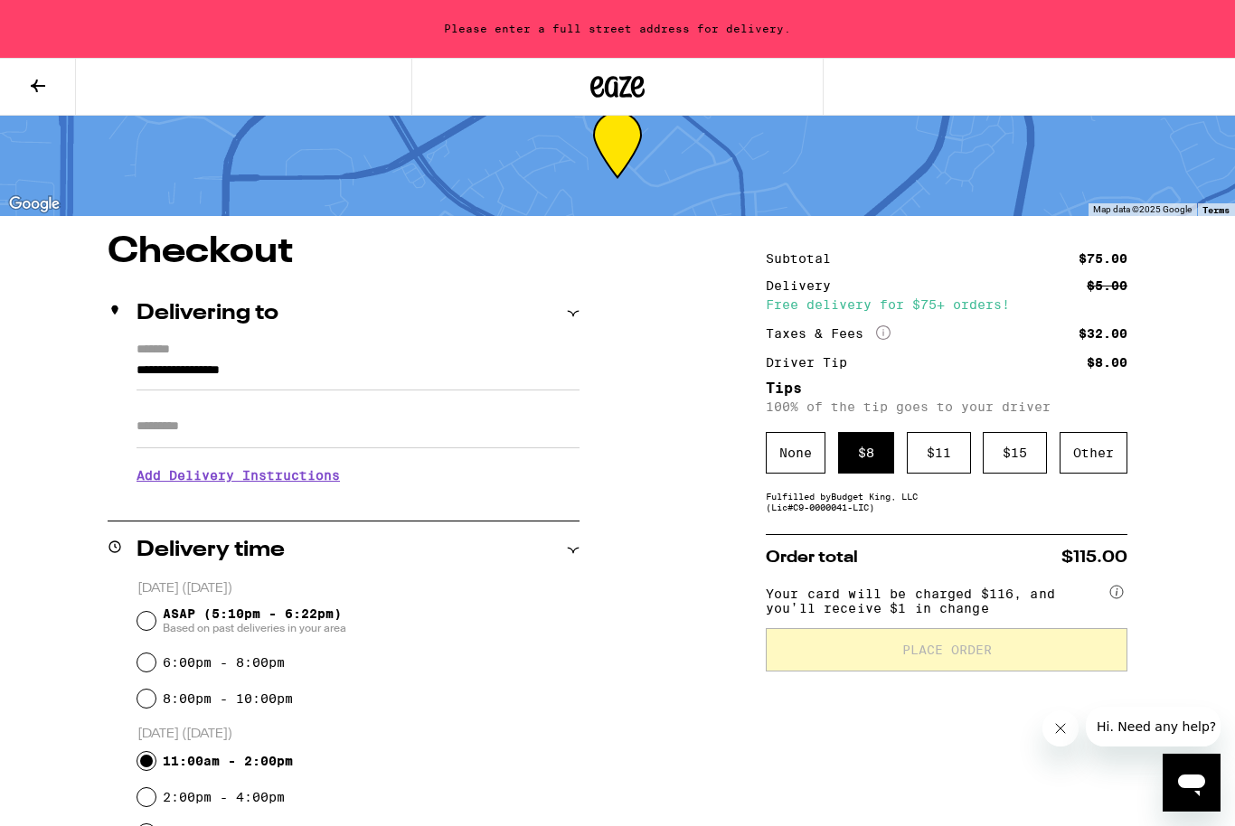
click at [308, 485] on h3 "Add Delivery Instructions" at bounding box center [357, 476] width 443 height 42
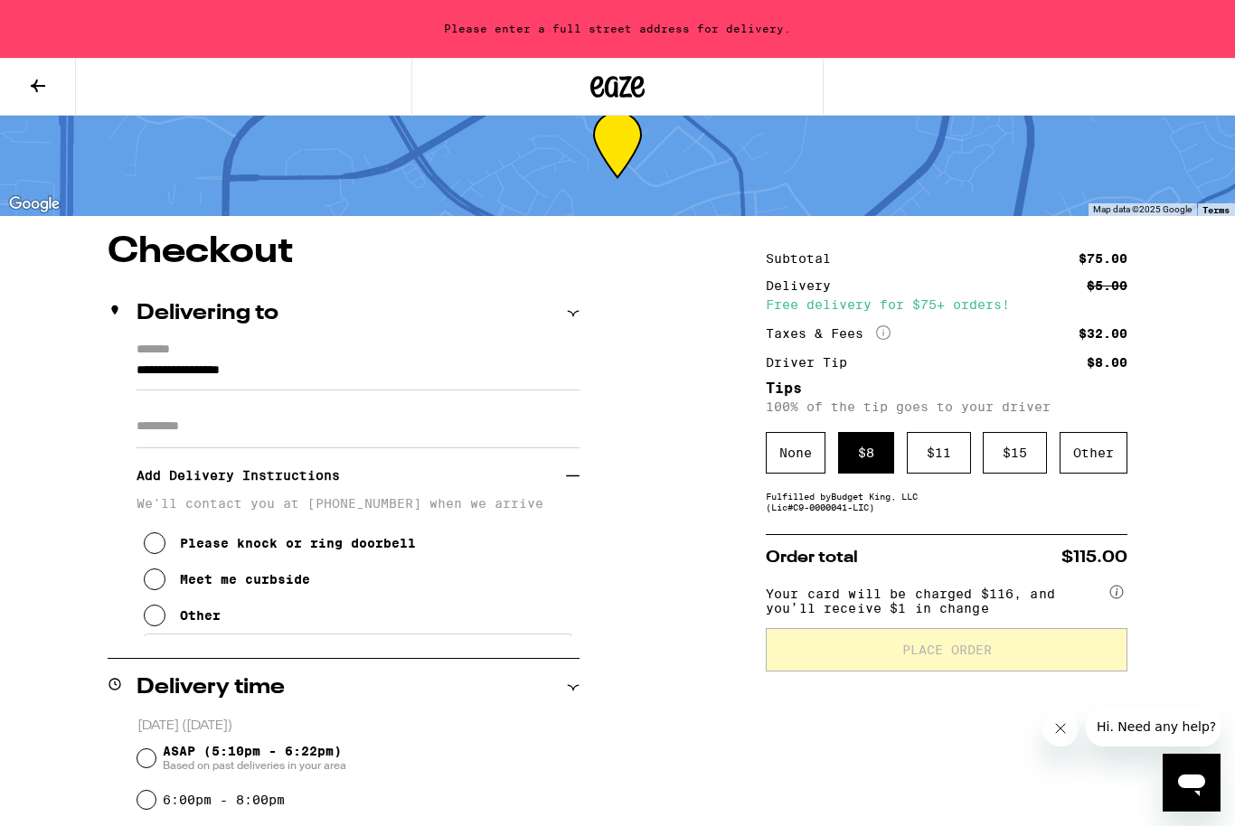
click at [153, 547] on icon at bounding box center [155, 543] width 22 height 22
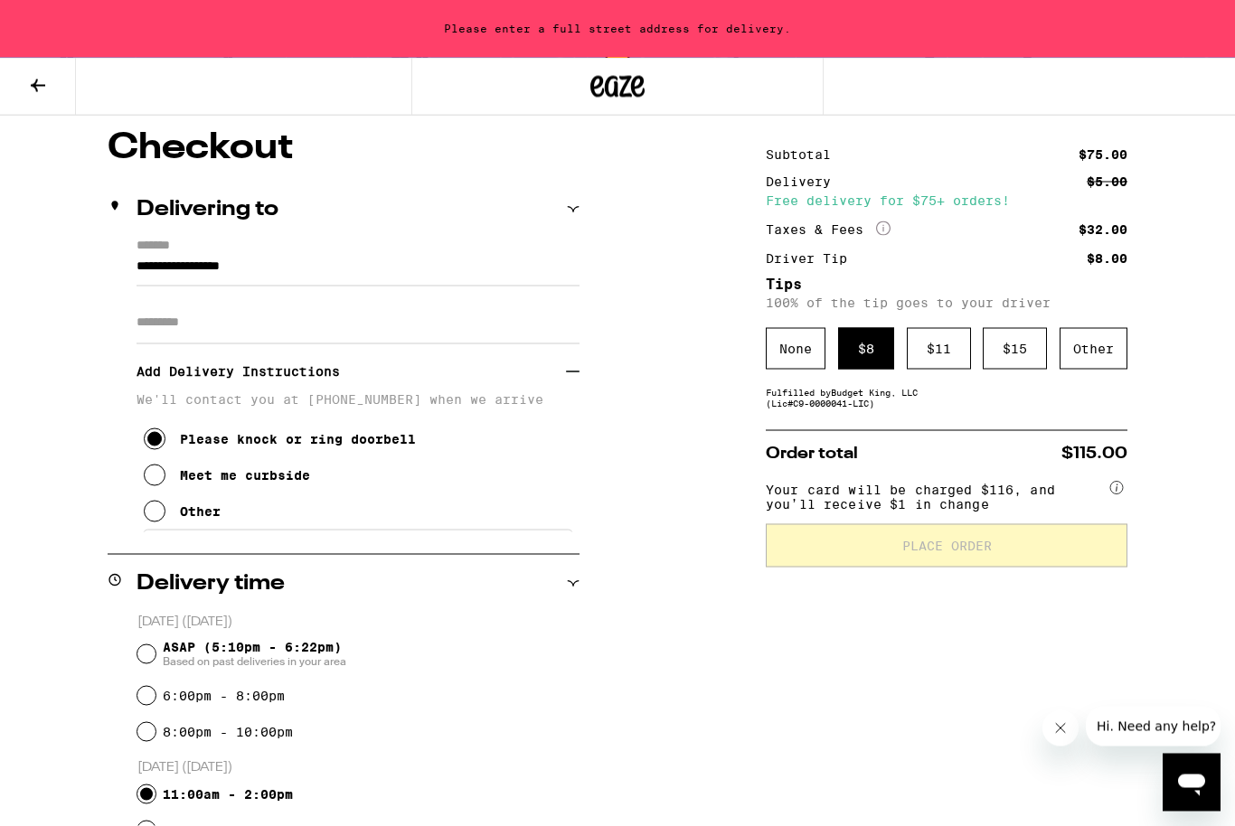
scroll to position [0, 0]
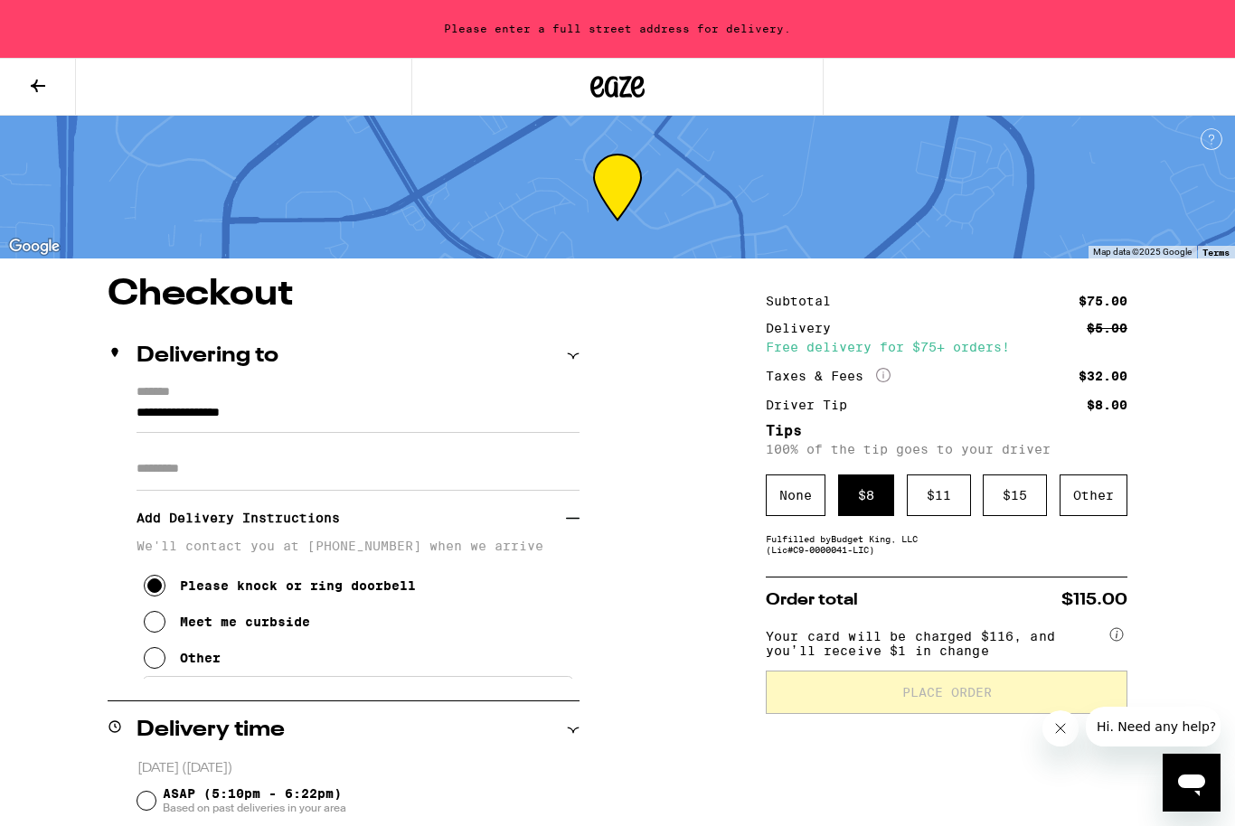
click at [337, 423] on input "**********" at bounding box center [357, 417] width 443 height 31
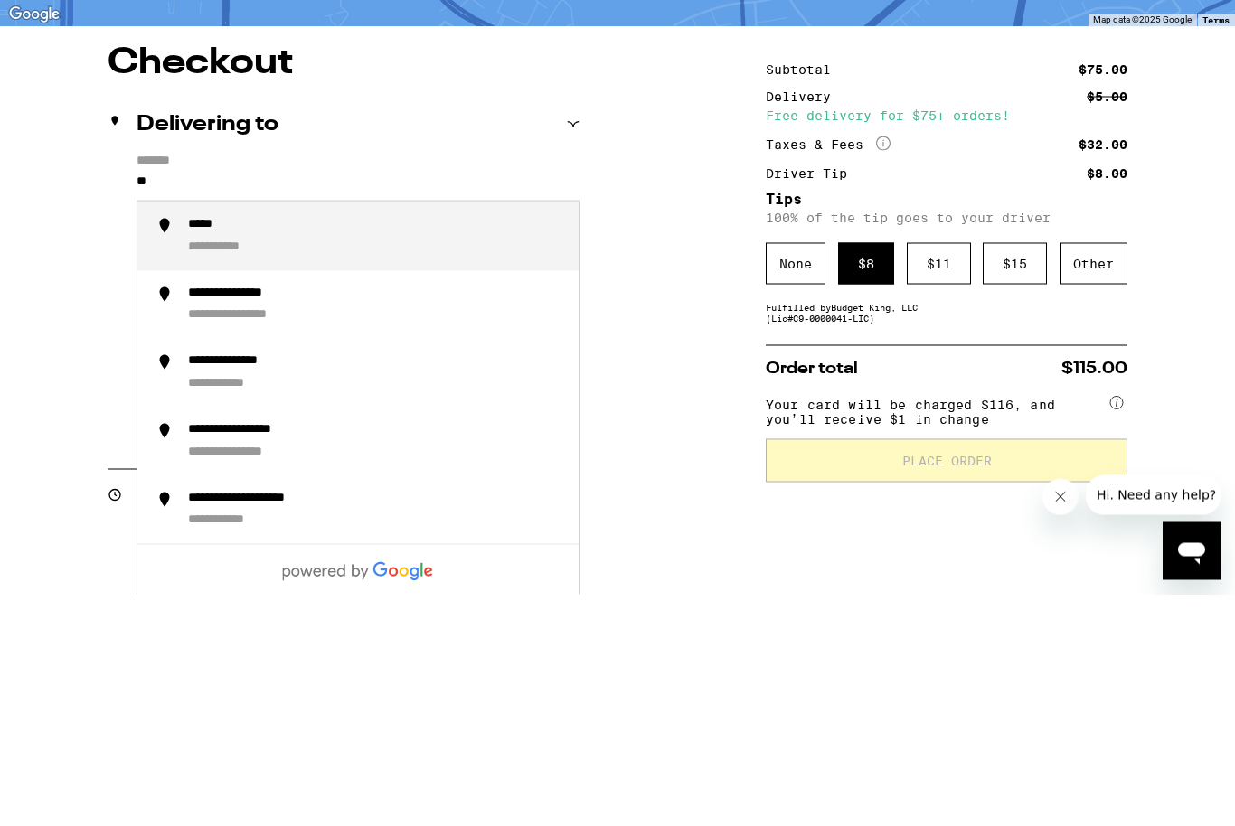
type input "*"
click at [219, 448] on div "**********" at bounding box center [261, 456] width 147 height 17
type input "**********"
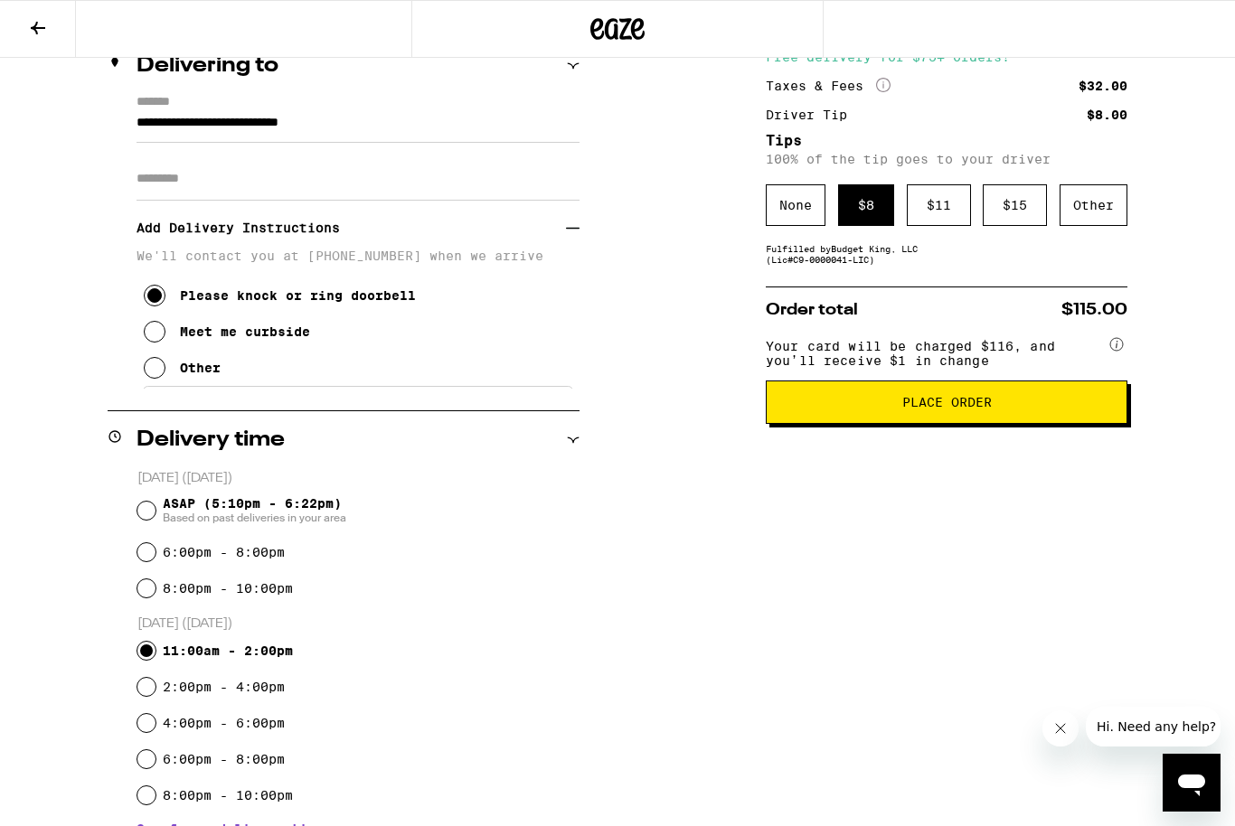
click at [1066, 409] on span "Place Order" at bounding box center [946, 402] width 331 height 13
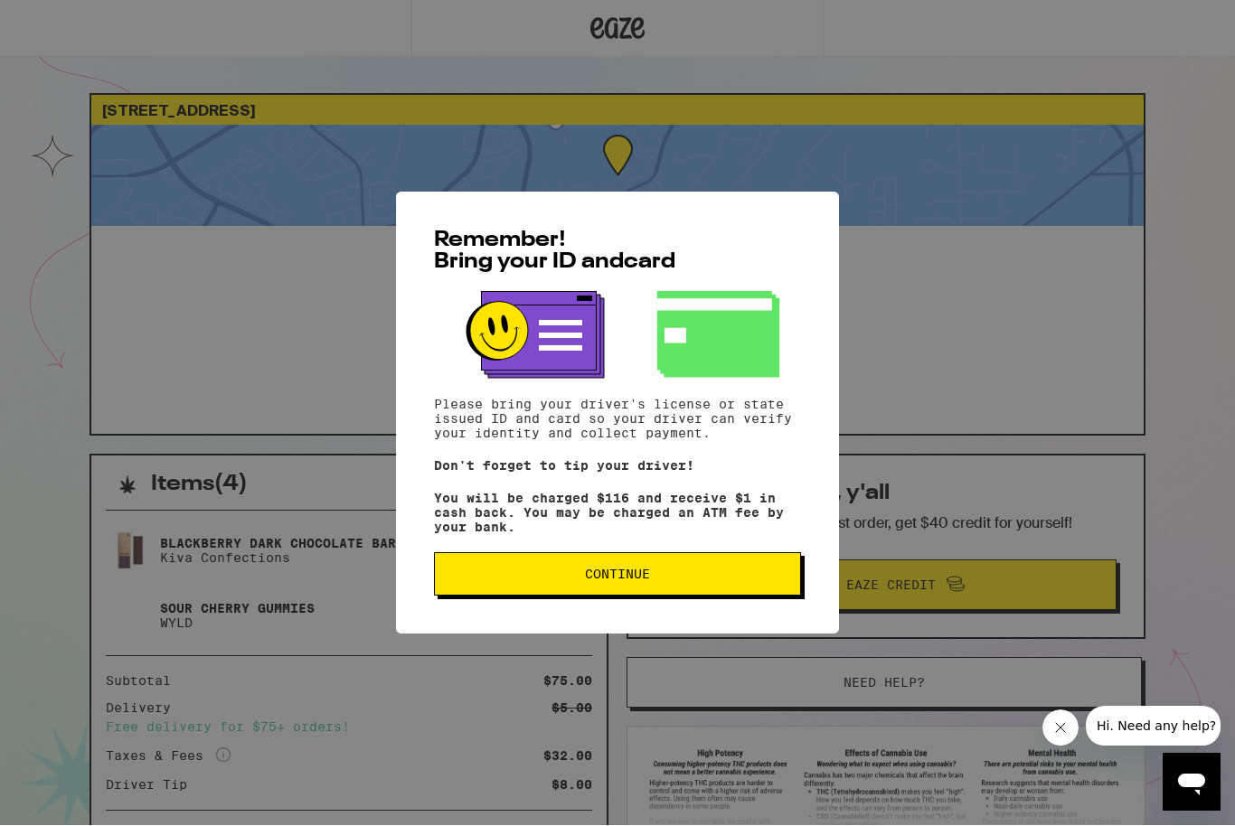
scroll to position [1, 0]
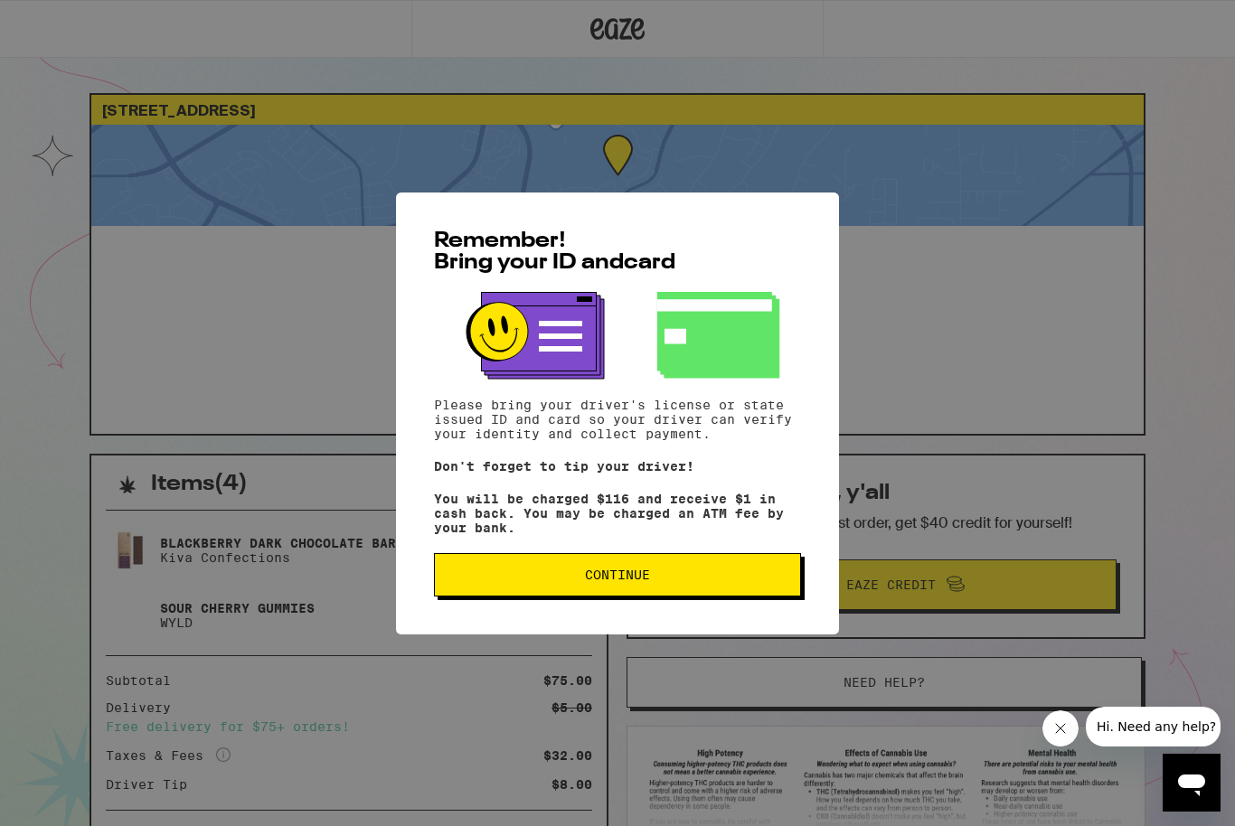
click at [670, 581] on span "Continue" at bounding box center [617, 575] width 336 height 13
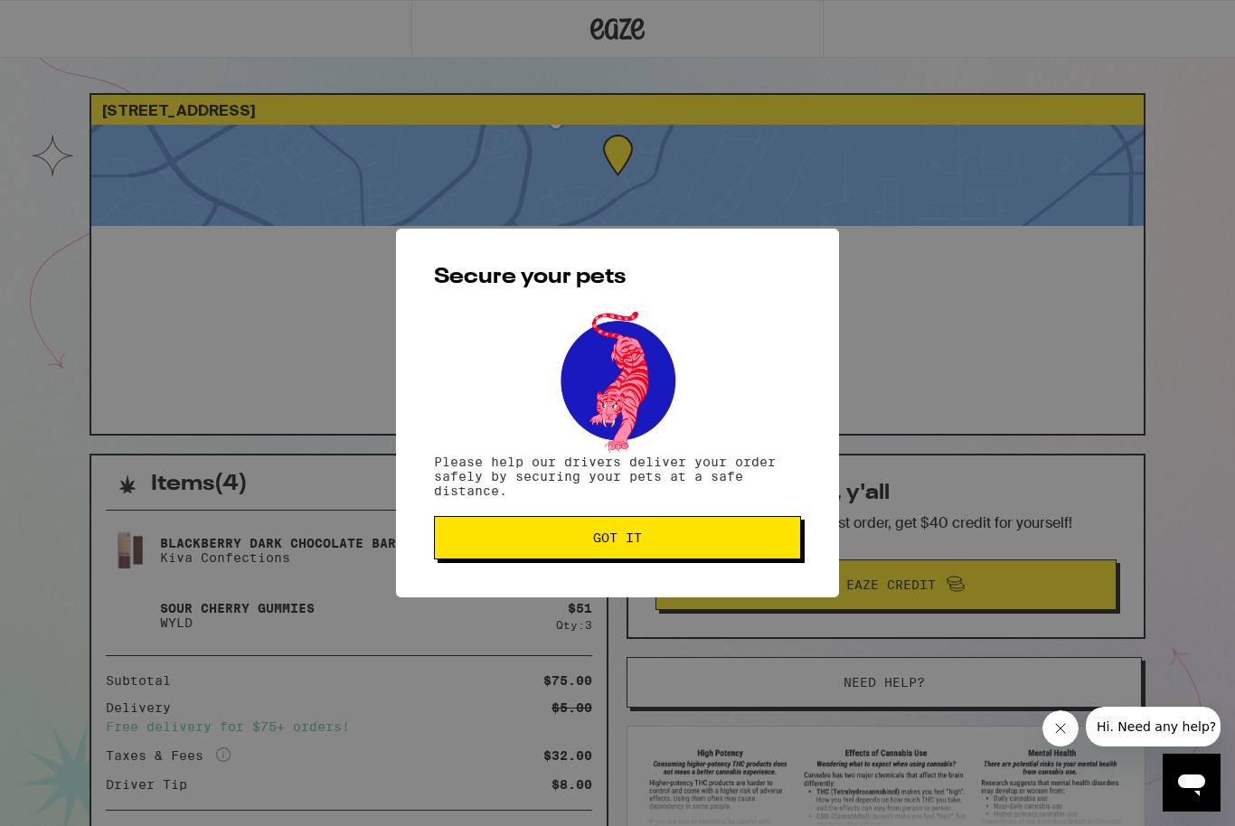
click at [693, 542] on span "Got it" at bounding box center [617, 538] width 336 height 13
